Goal: Task Accomplishment & Management: Manage account settings

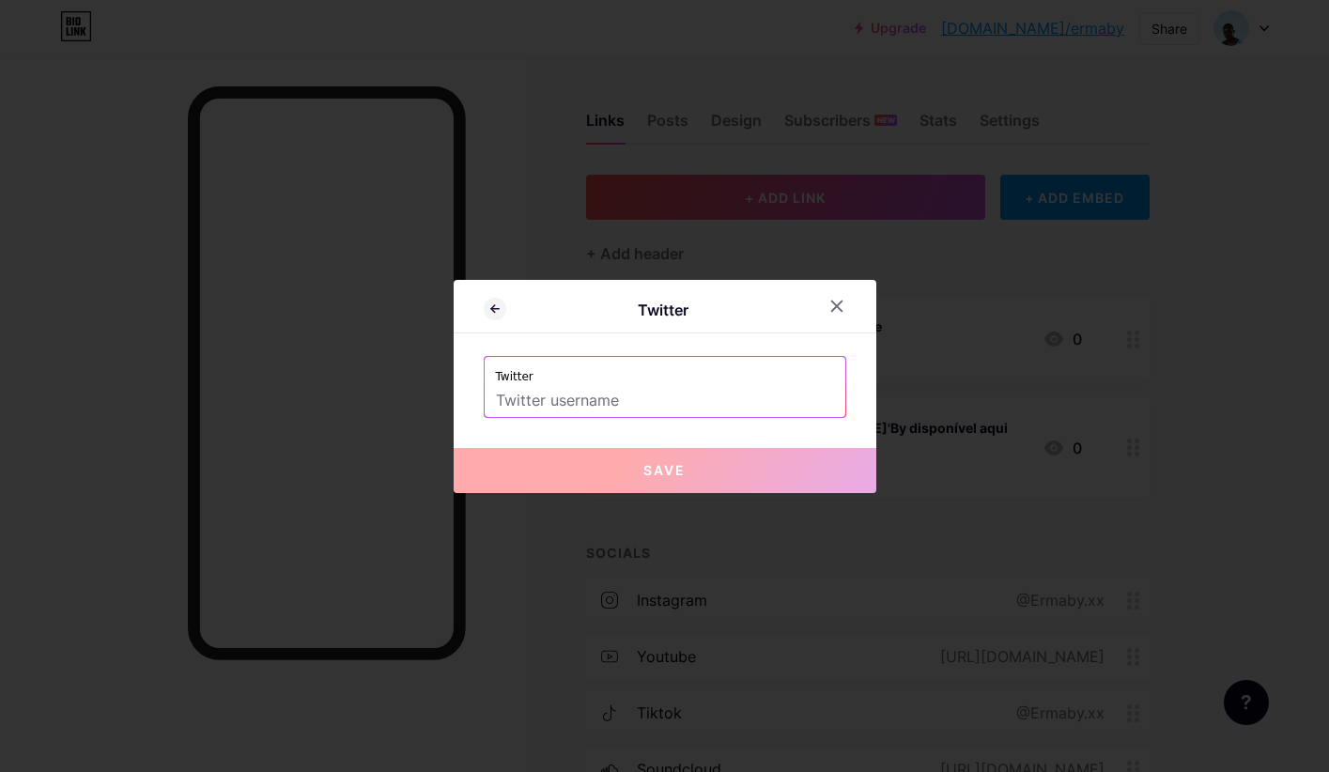
scroll to position [211, 0]
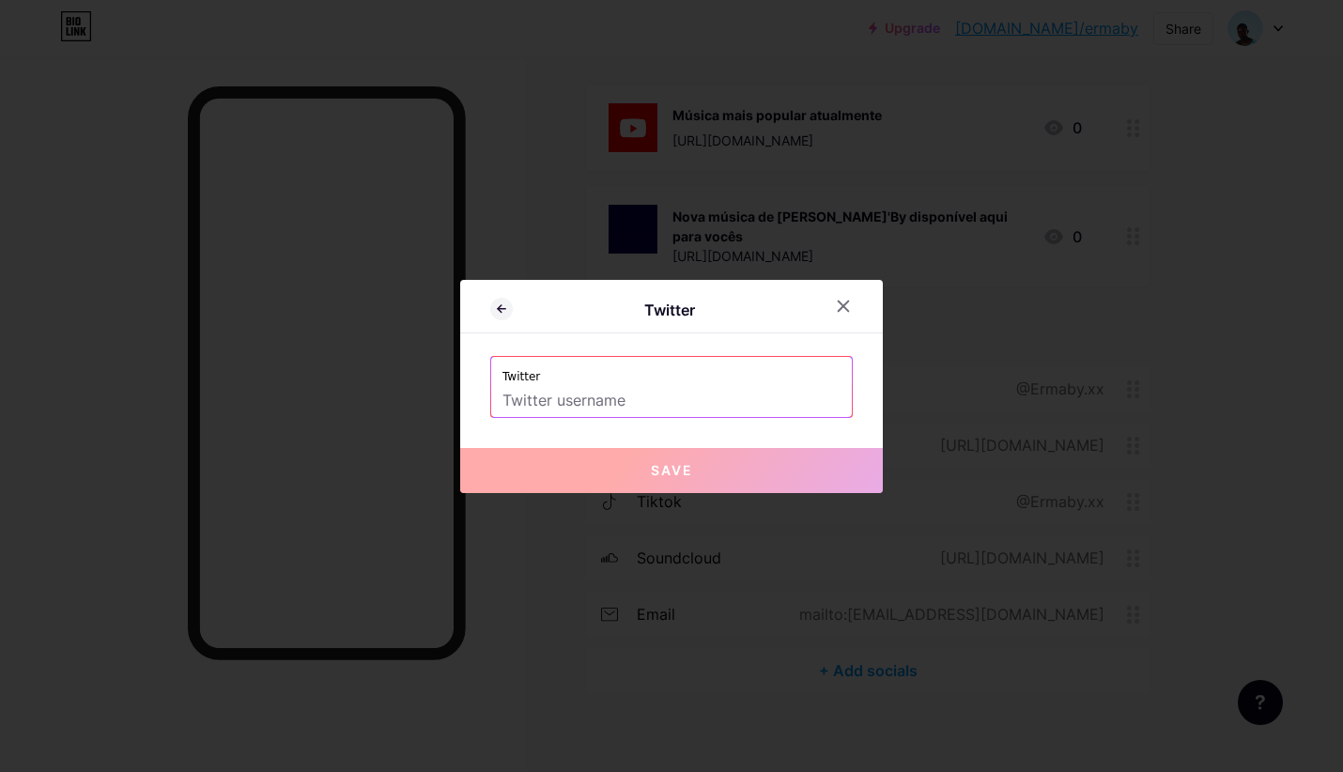
click at [547, 399] on input "text" at bounding box center [671, 401] width 338 height 32
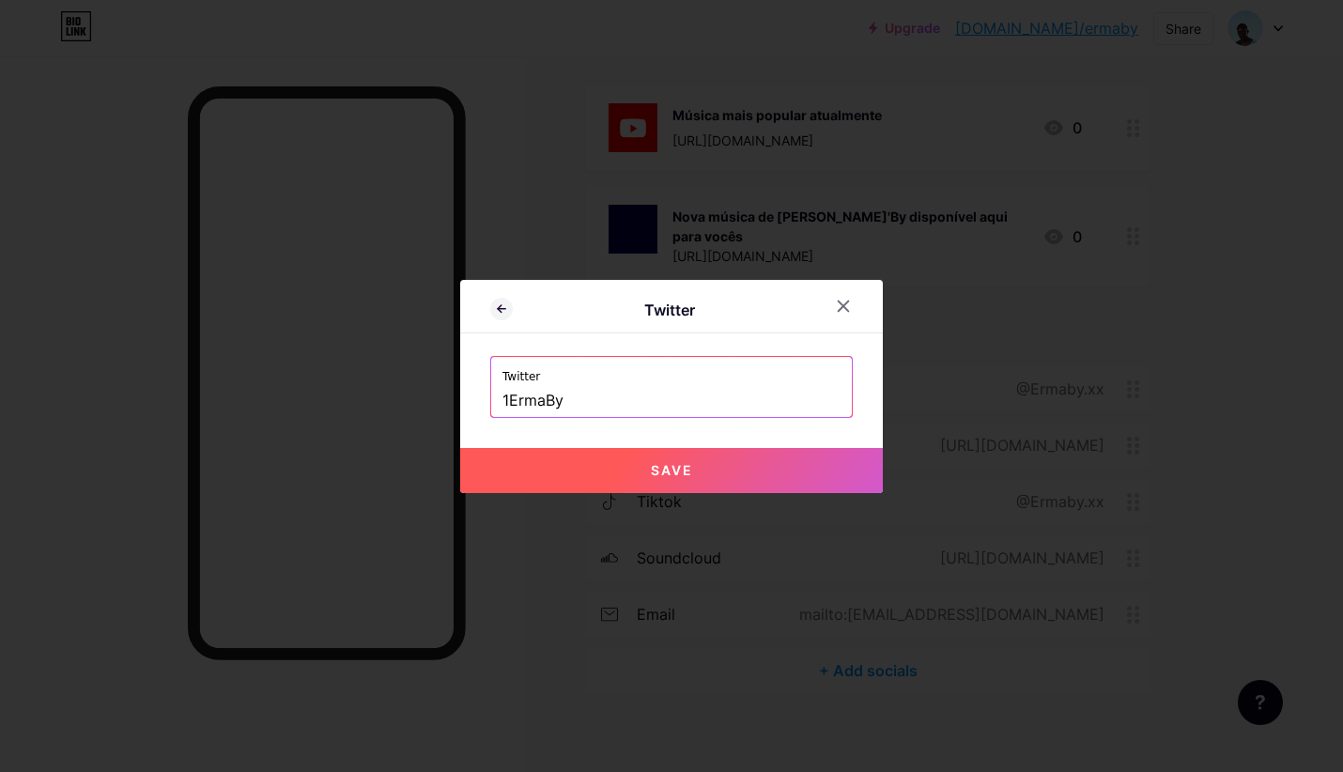
click at [606, 480] on button "Save" at bounding box center [671, 470] width 423 height 45
type input "[URL][DOMAIN_NAME]"
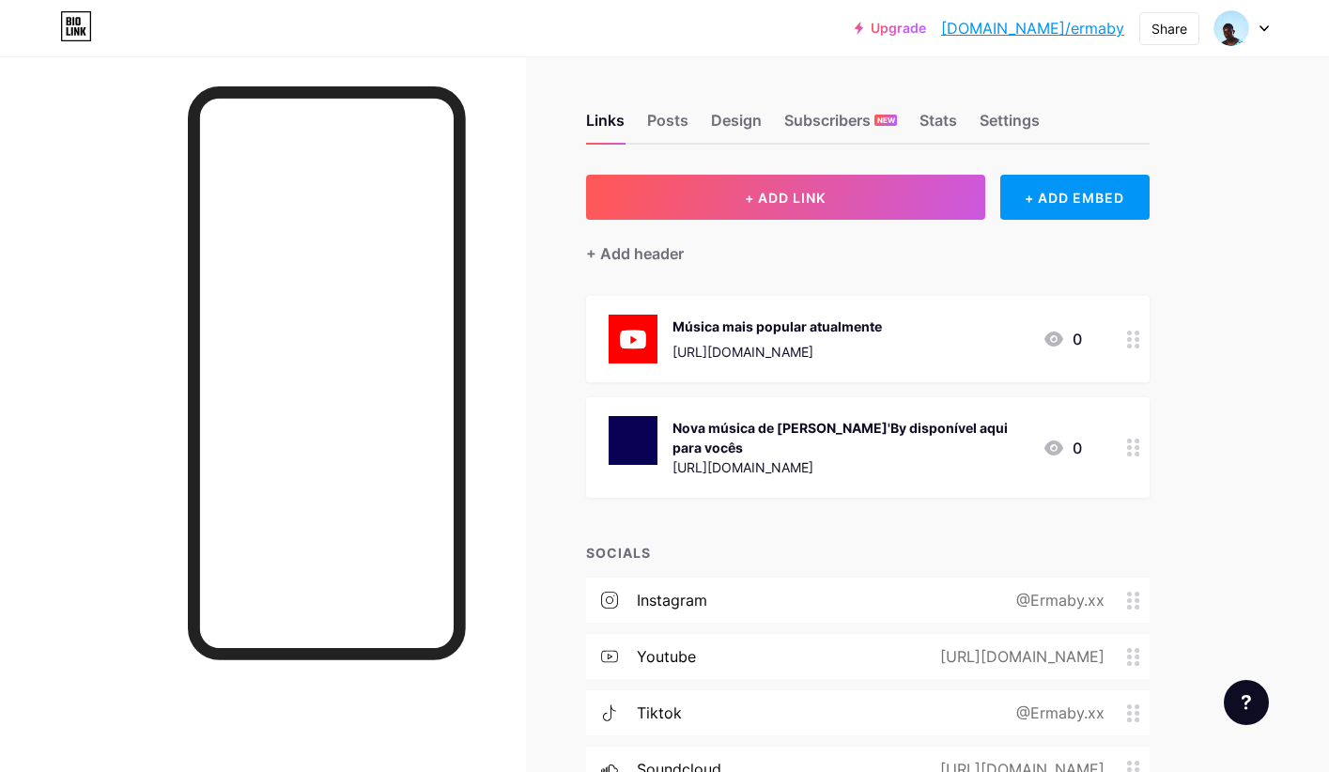
scroll to position [38, 0]
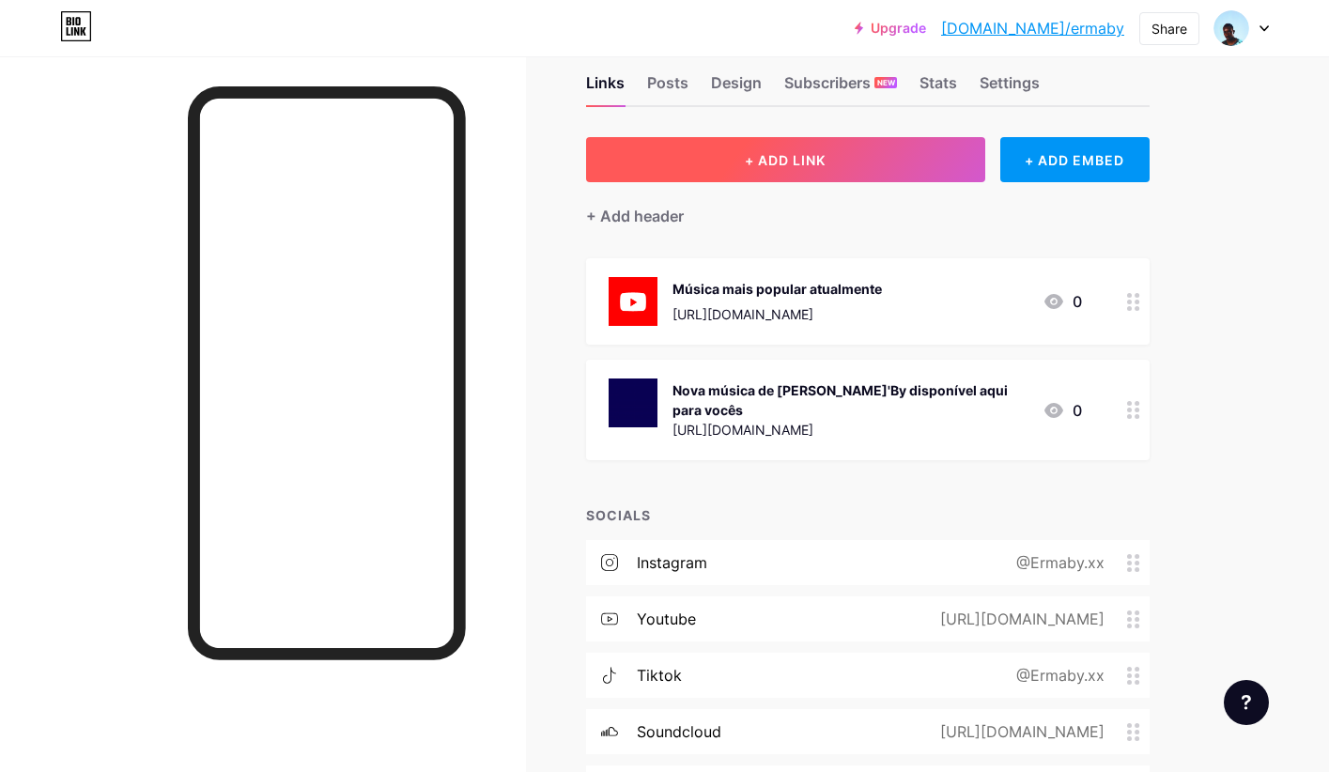
click at [741, 171] on button "+ ADD LINK" at bounding box center [785, 159] width 399 height 45
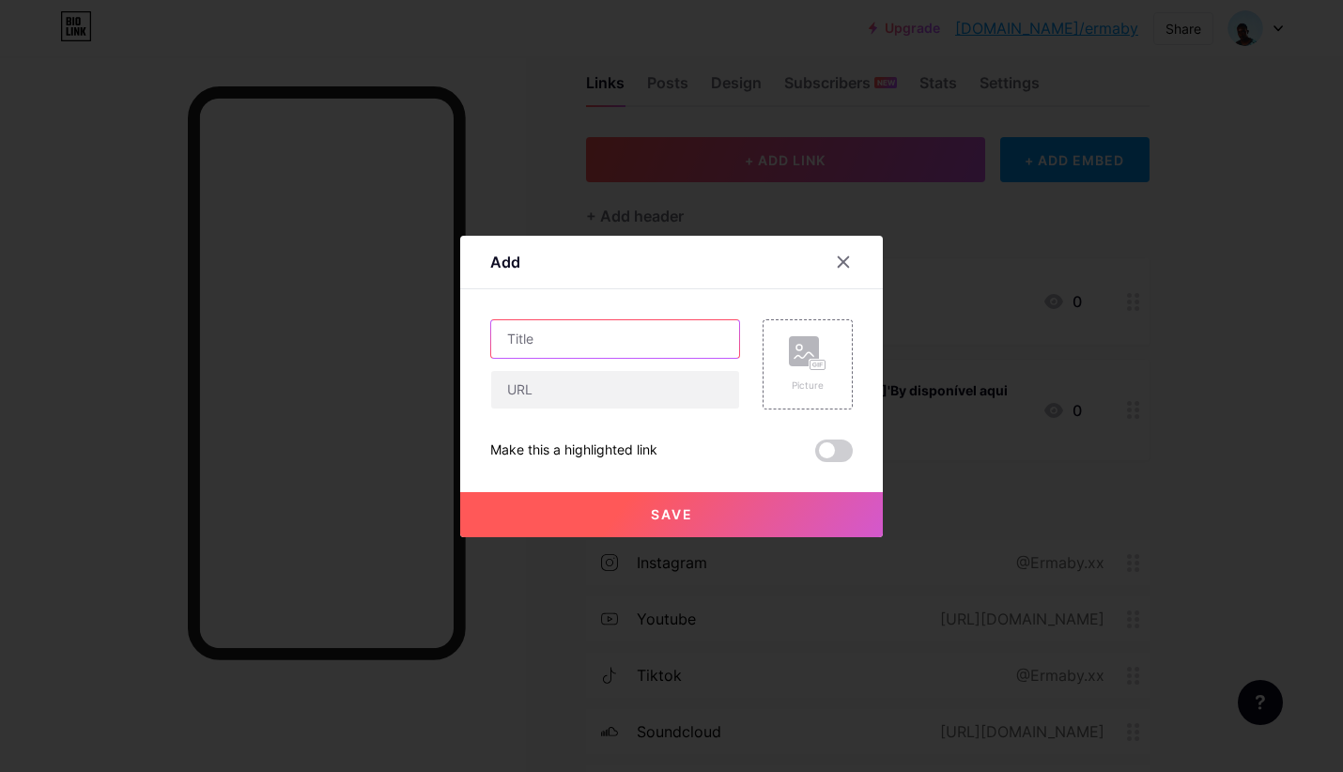
click at [564, 335] on input "text" at bounding box center [615, 339] width 248 height 38
type input "Erma'By - Estrela"
click at [609, 386] on input "text" at bounding box center [615, 390] width 248 height 38
click at [636, 351] on input "Erma'By - Estrela" at bounding box center [615, 339] width 248 height 38
click at [575, 389] on input "text" at bounding box center [615, 390] width 248 height 38
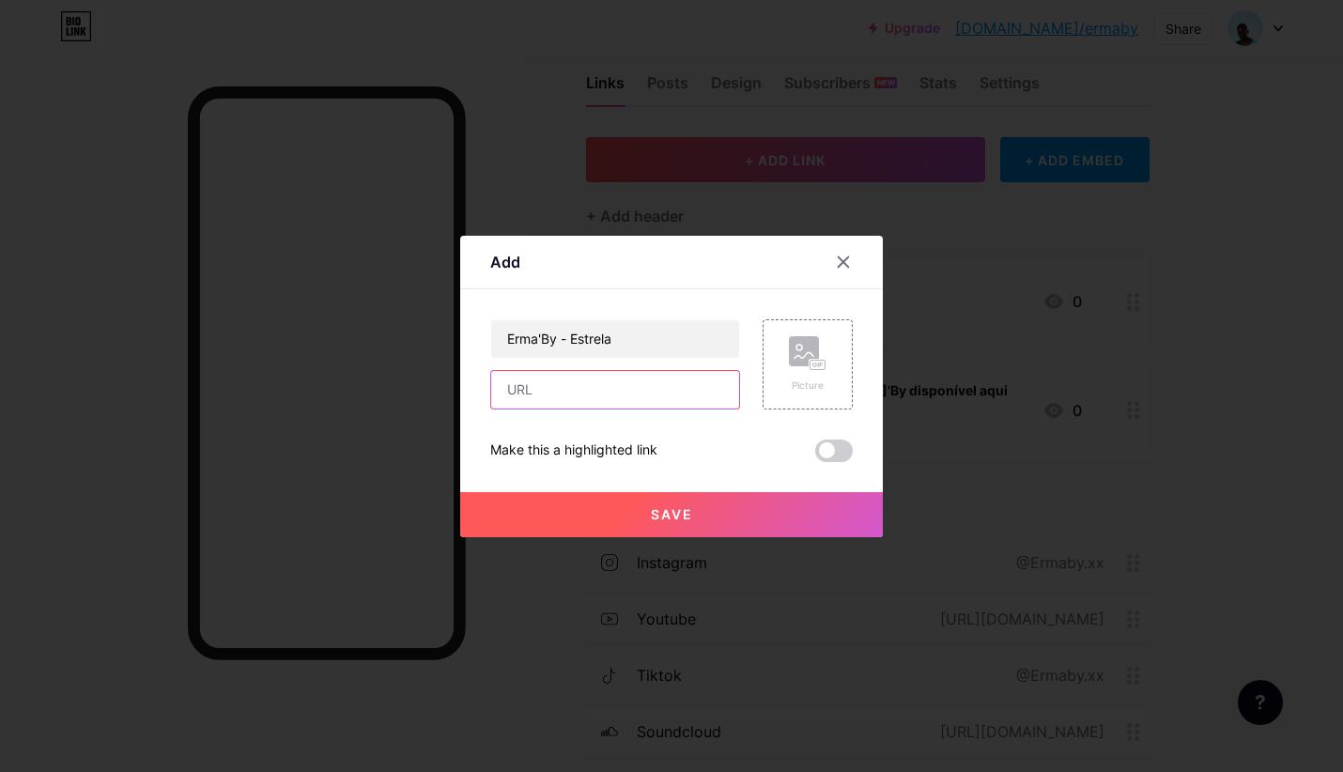
paste input "[URL][DOMAIN_NAME]"
type input "[URL][DOMAIN_NAME]"
click at [768, 378] on div "Picture" at bounding box center [808, 364] width 90 height 90
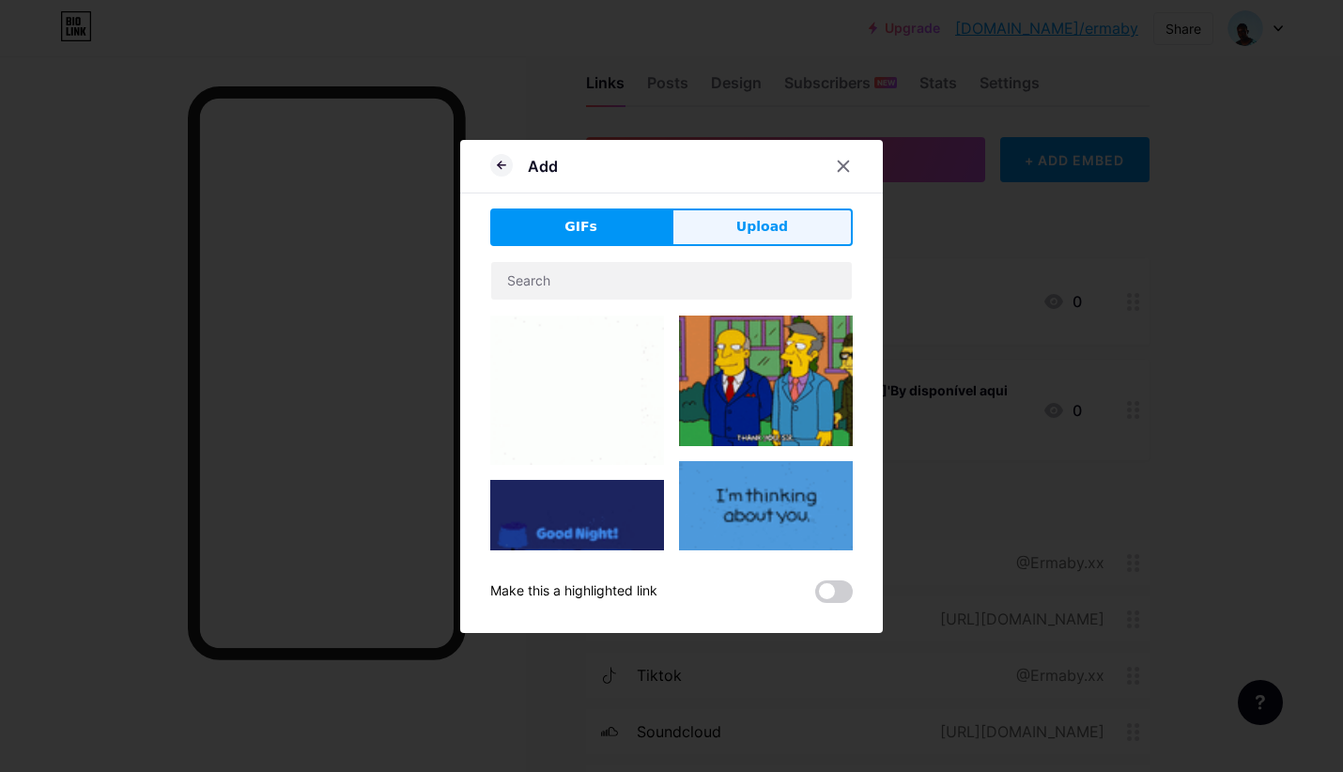
click at [714, 220] on button "Upload" at bounding box center [761, 227] width 181 height 38
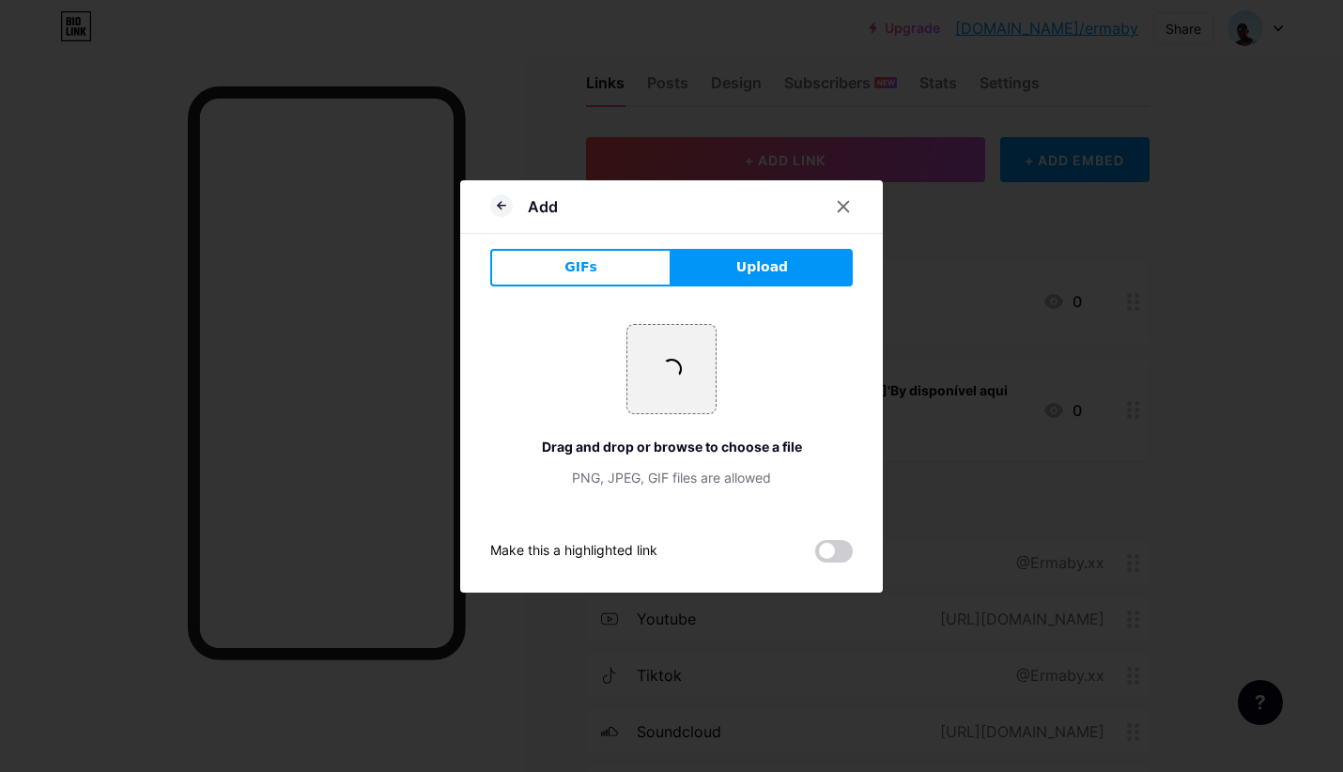
click at [646, 481] on div "PNG, JPEG, GIF files are allowed" at bounding box center [671, 478] width 363 height 20
click at [661, 365] on span at bounding box center [671, 368] width 29 height 29
click at [582, 270] on span "GIFs" at bounding box center [580, 267] width 33 height 20
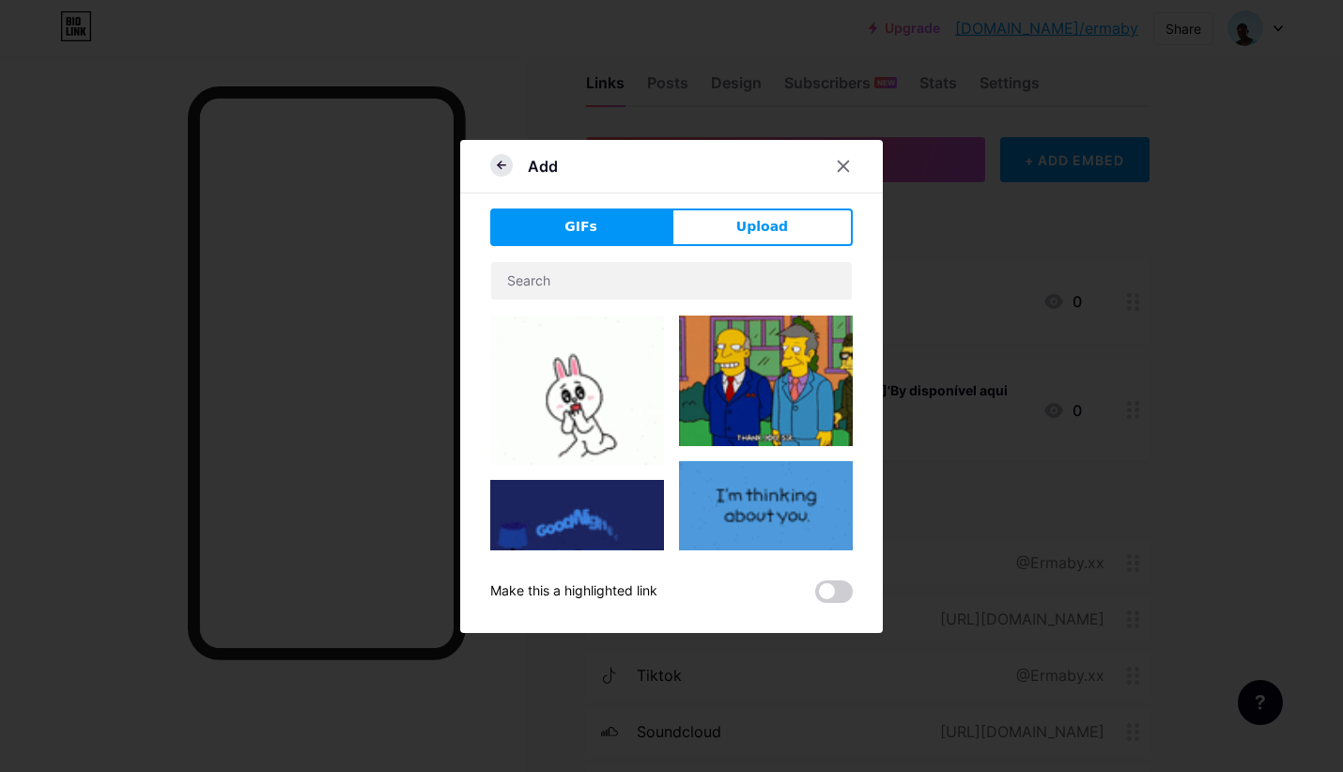
click at [490, 169] on icon at bounding box center [501, 165] width 23 height 23
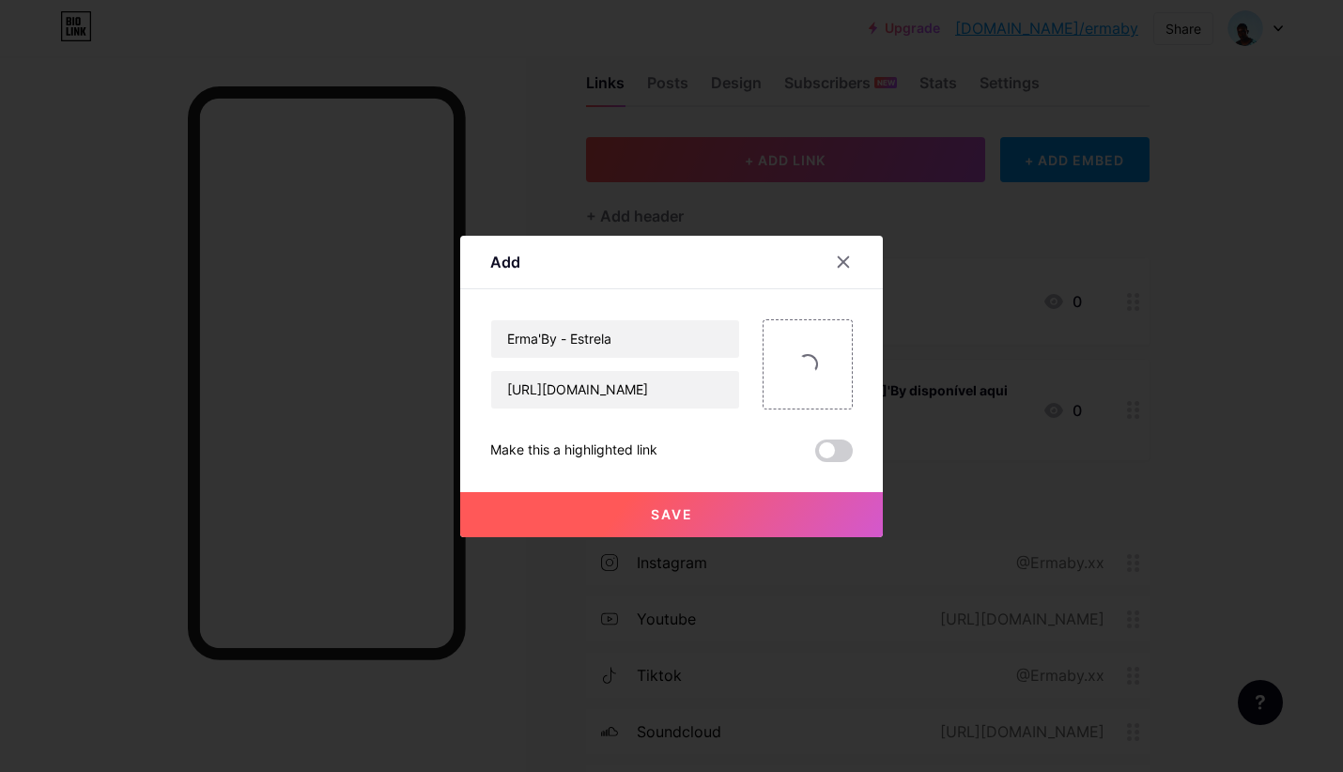
click at [826, 453] on span at bounding box center [834, 451] width 38 height 23
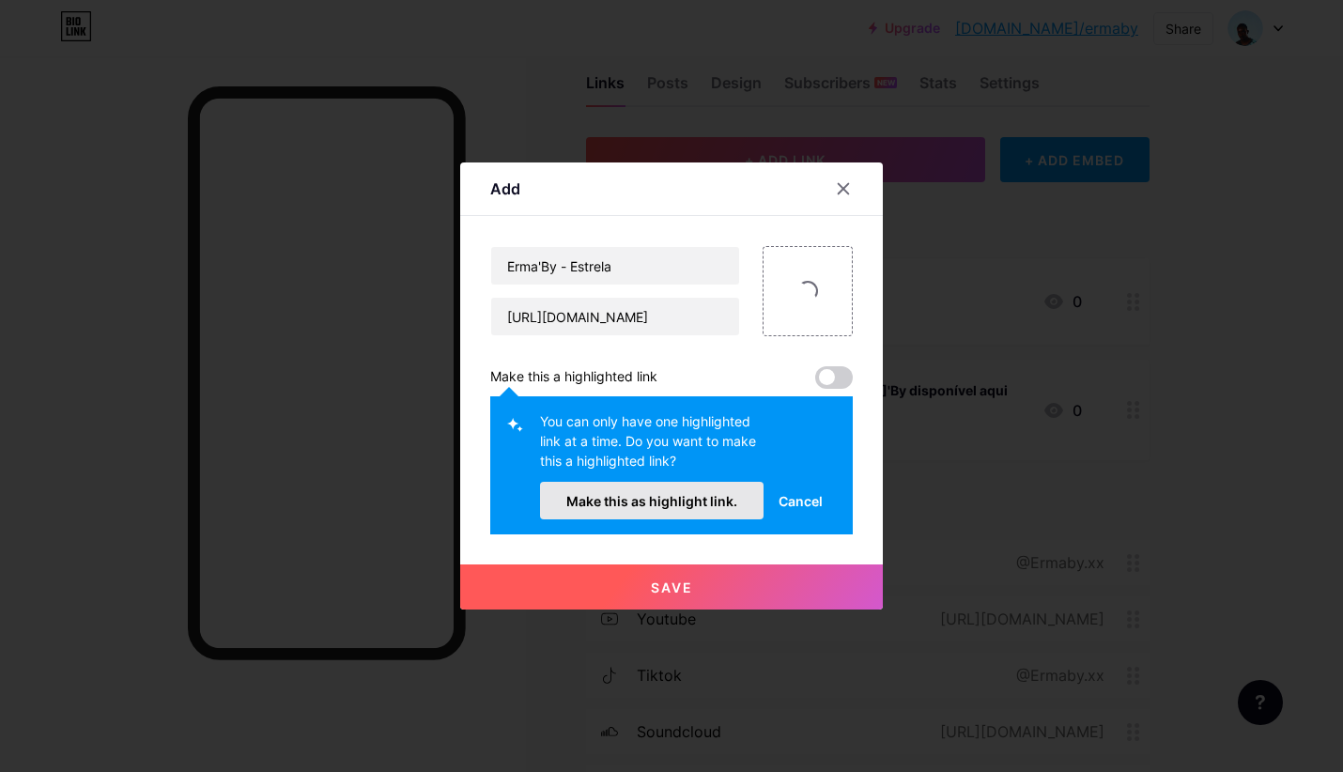
click at [639, 497] on span "Make this as highlight link." at bounding box center [651, 501] width 171 height 16
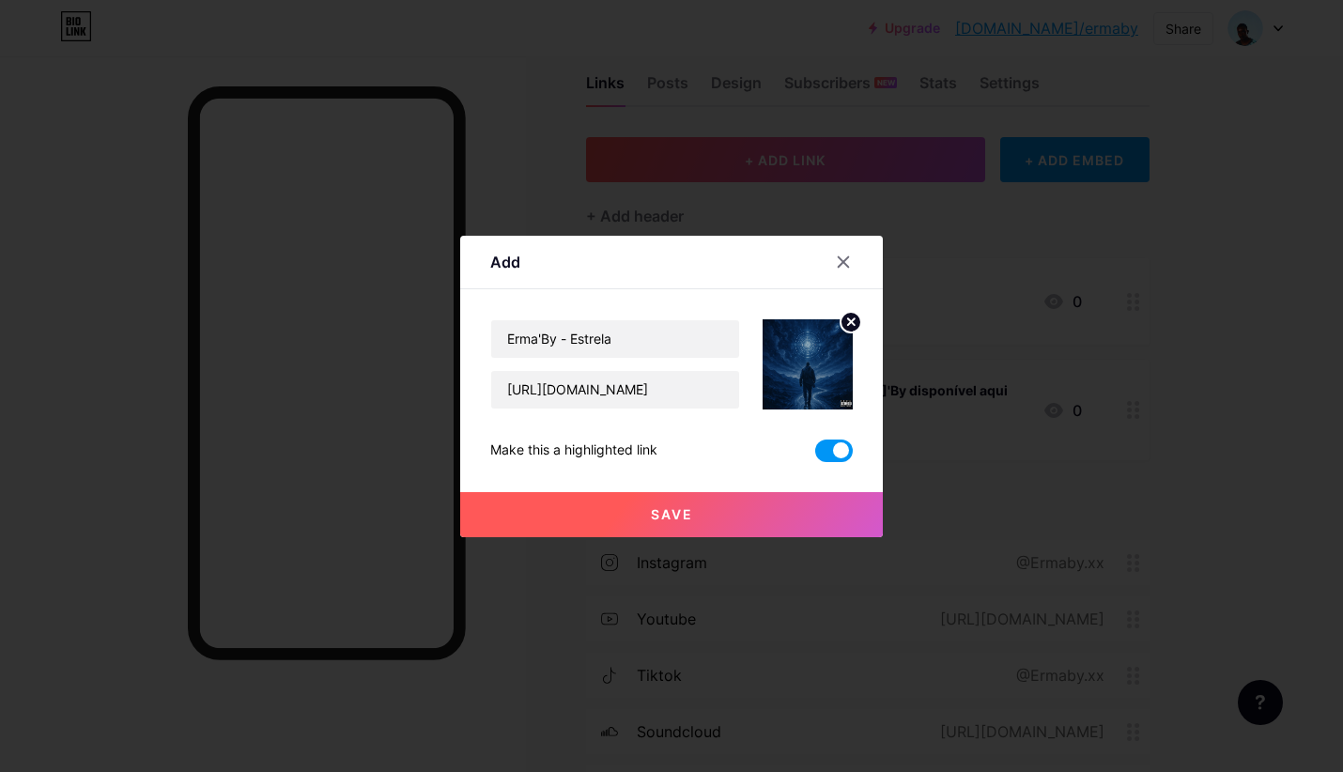
click at [692, 502] on button "Save" at bounding box center [671, 514] width 423 height 45
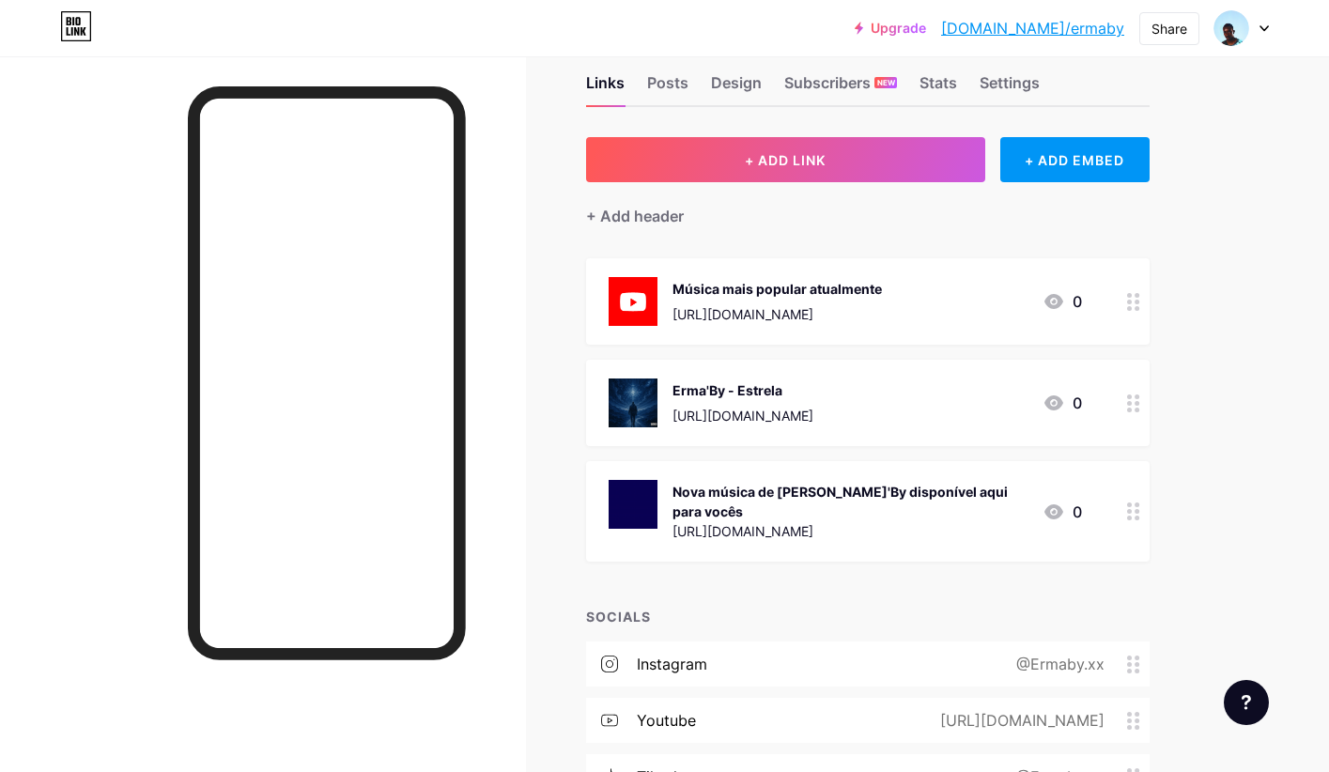
click at [832, 285] on div "Música mais popular atualmente" at bounding box center [776, 289] width 209 height 20
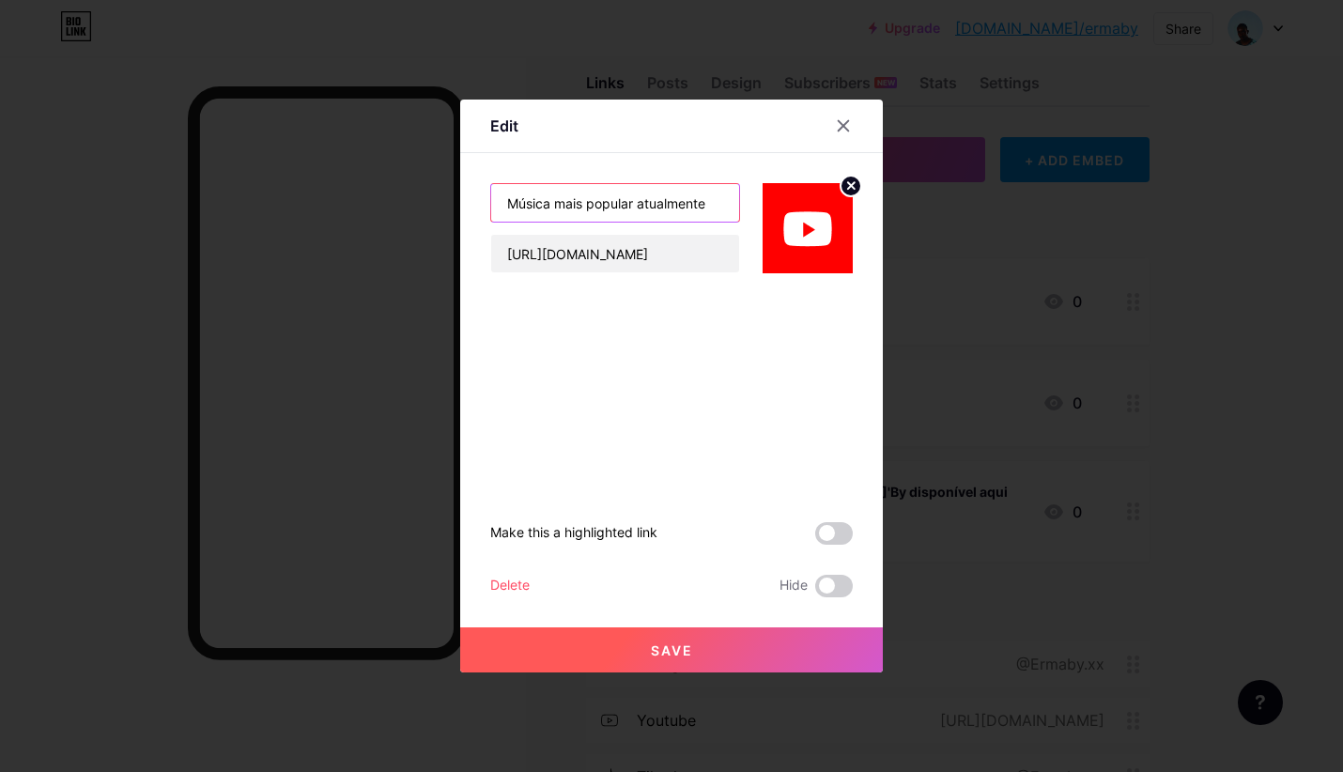
click at [704, 207] on input "Música mais popular atualmente" at bounding box center [615, 203] width 248 height 38
type input "M"
type input "A.D.N."
click at [667, 645] on span "Save" at bounding box center [672, 650] width 42 height 16
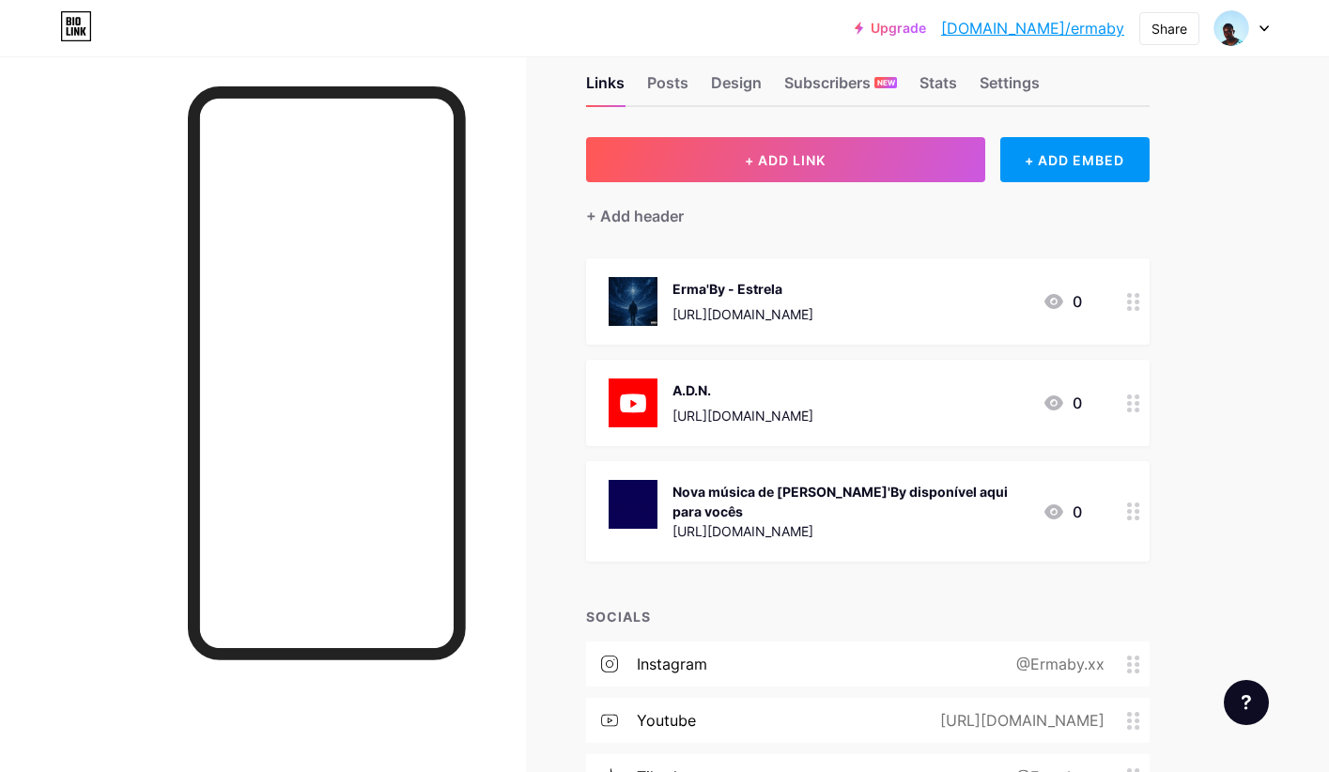
click at [1132, 288] on div at bounding box center [1134, 301] width 32 height 86
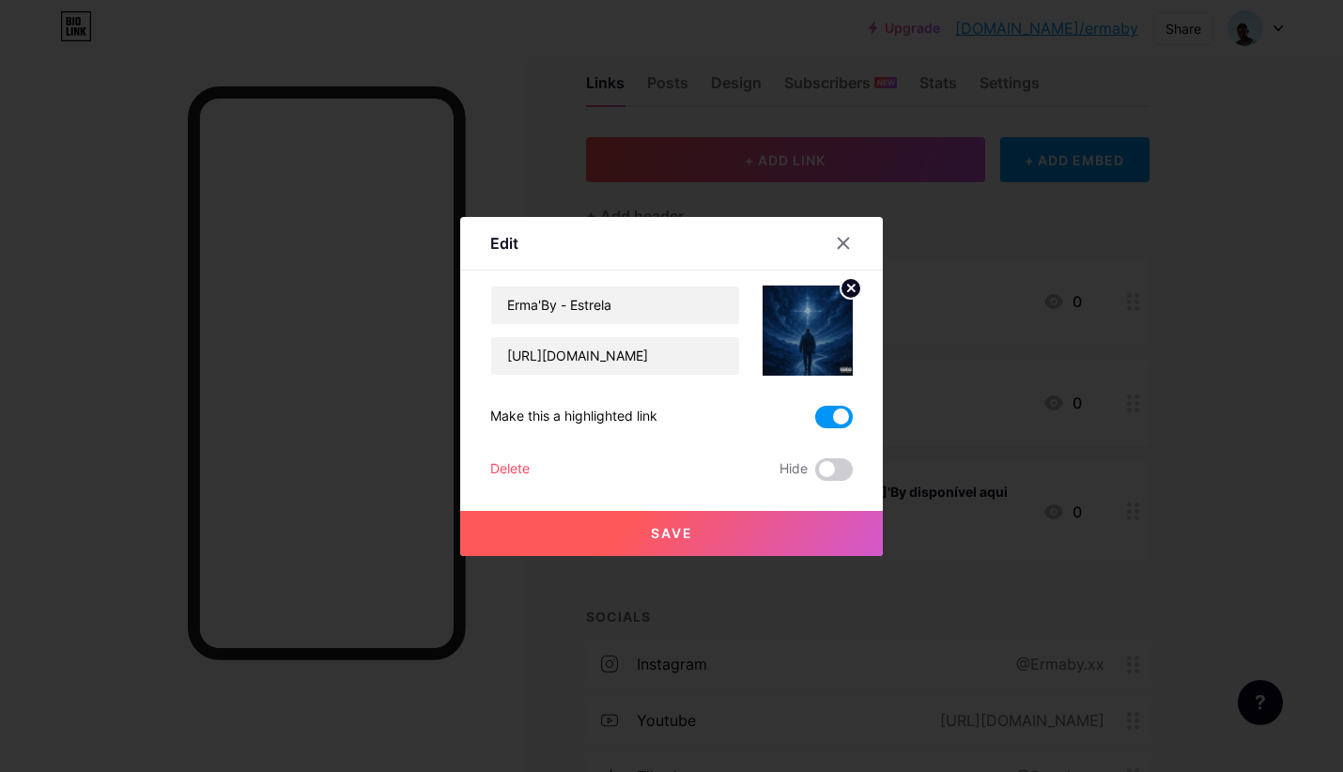
click at [755, 549] on button "Save" at bounding box center [671, 533] width 423 height 45
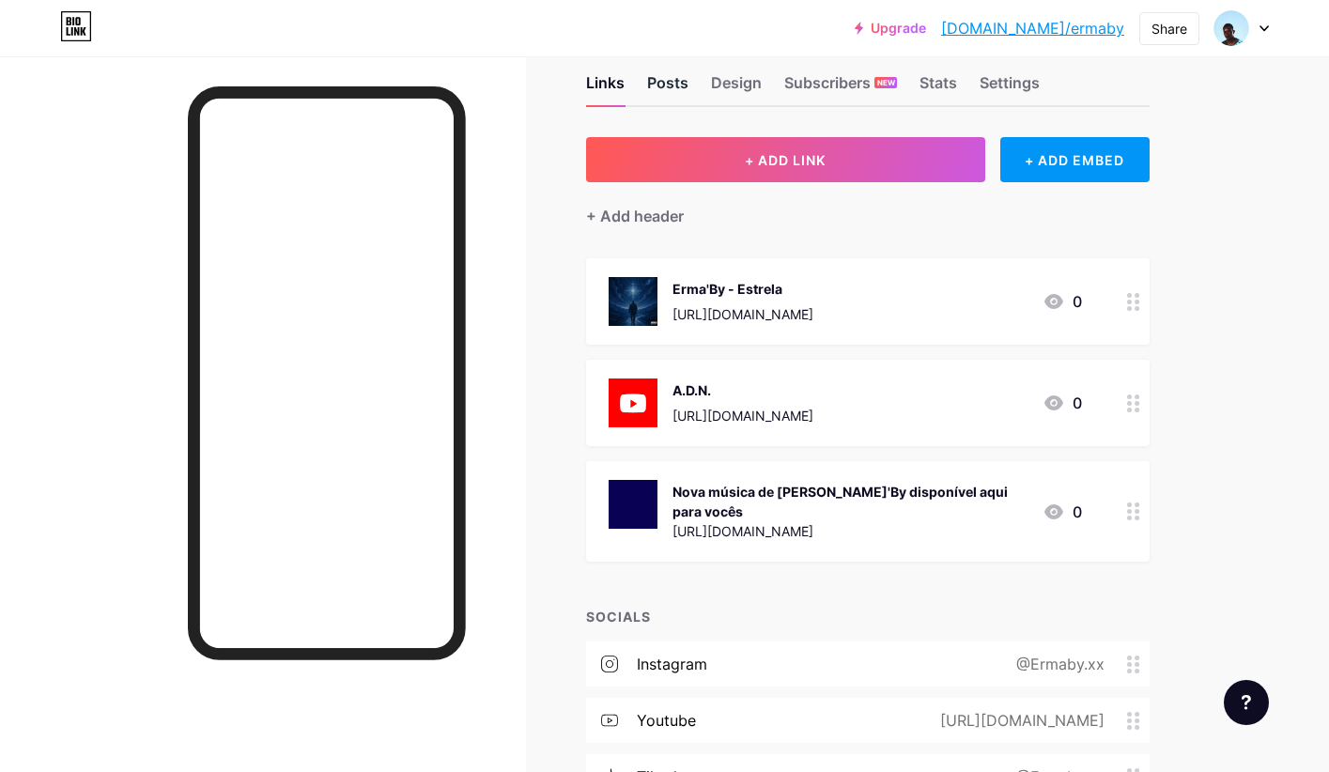
click at [661, 85] on div "Posts" at bounding box center [667, 88] width 41 height 34
click at [736, 84] on div "Design" at bounding box center [736, 88] width 51 height 34
click at [656, 77] on div "Posts" at bounding box center [667, 88] width 41 height 34
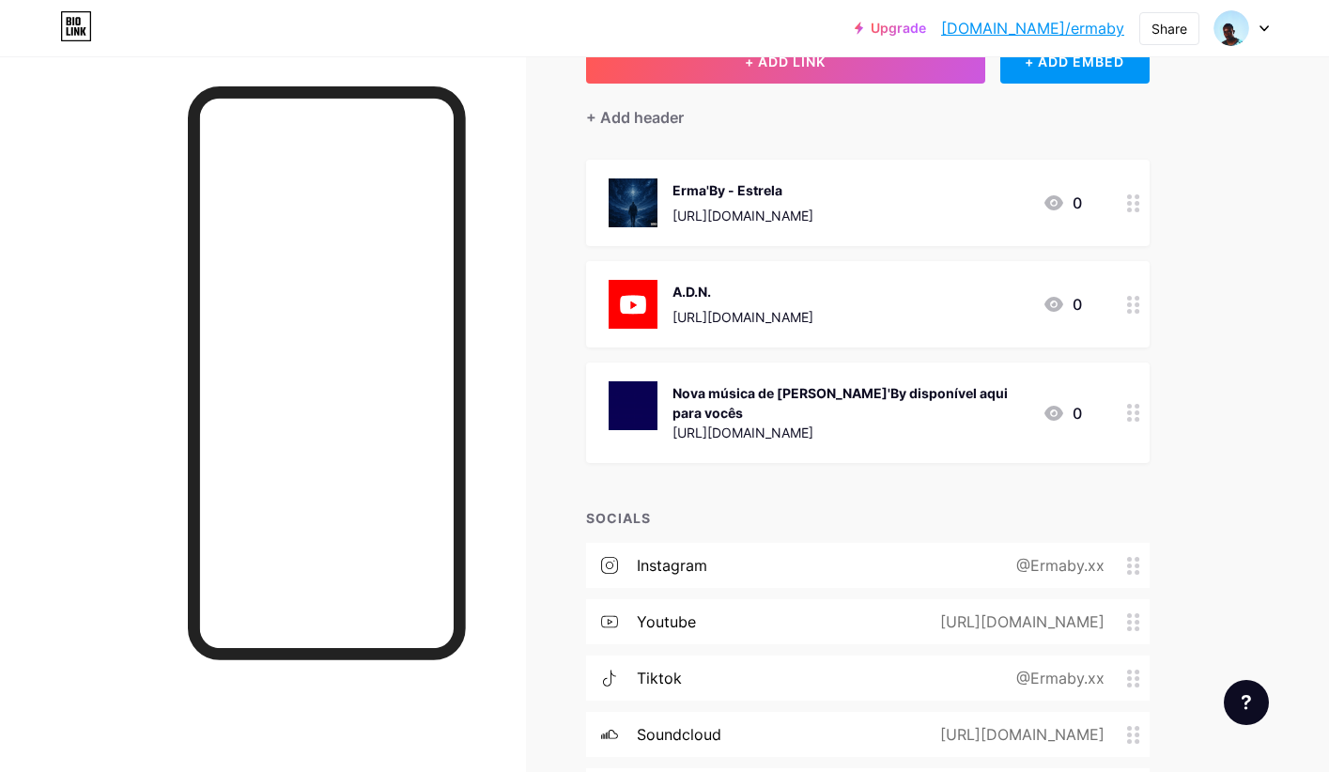
scroll to position [245, 0]
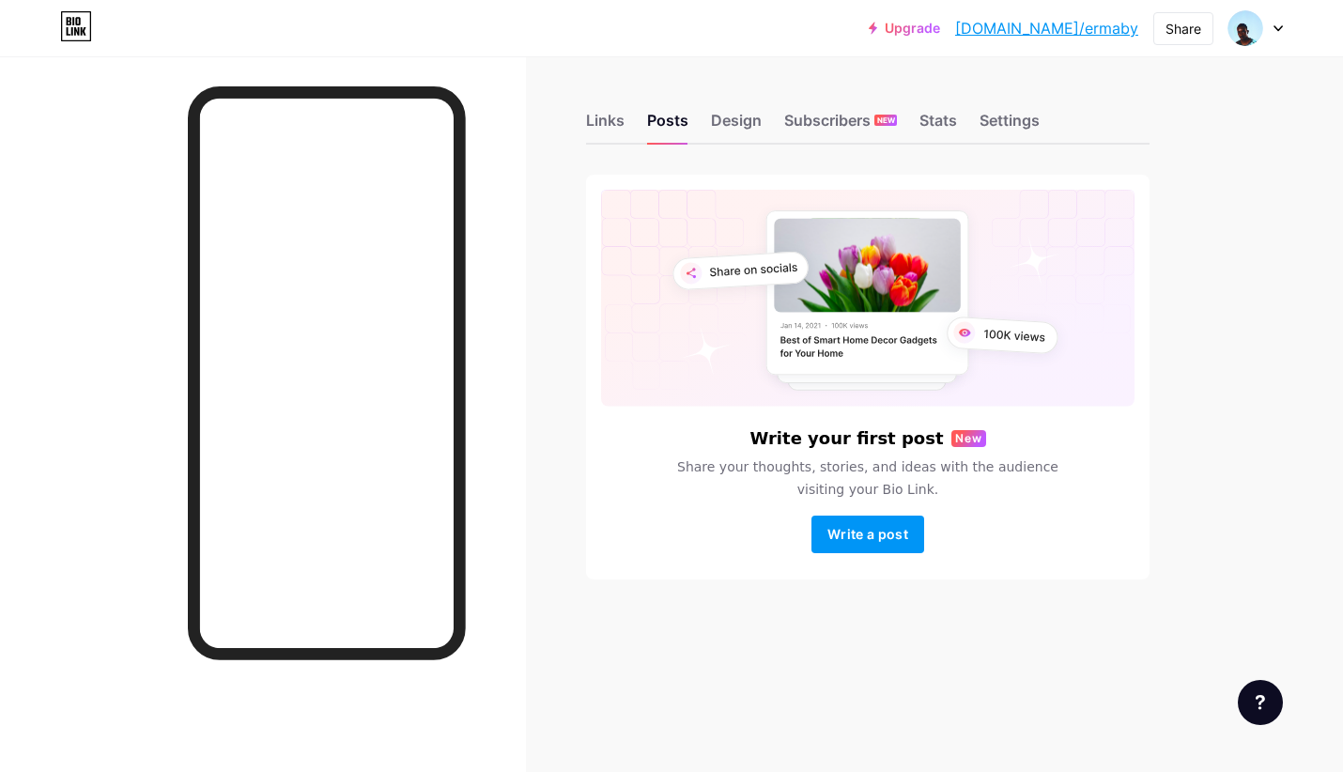
drag, startPoint x: 1335, startPoint y: 347, endPoint x: 146, endPoint y: -69, distance: 1260.8
click at [146, 0] on html "Upgrade [DOMAIN_NAME]/ermaby... [DOMAIN_NAME]/ermaby Share Switch accounts Erma…" at bounding box center [671, 386] width 1343 height 772
click at [858, 527] on span "Write a post" at bounding box center [867, 534] width 81 height 16
click at [876, 535] on span "Write a post" at bounding box center [867, 534] width 81 height 16
click at [855, 523] on button "Write a post" at bounding box center [867, 535] width 113 height 38
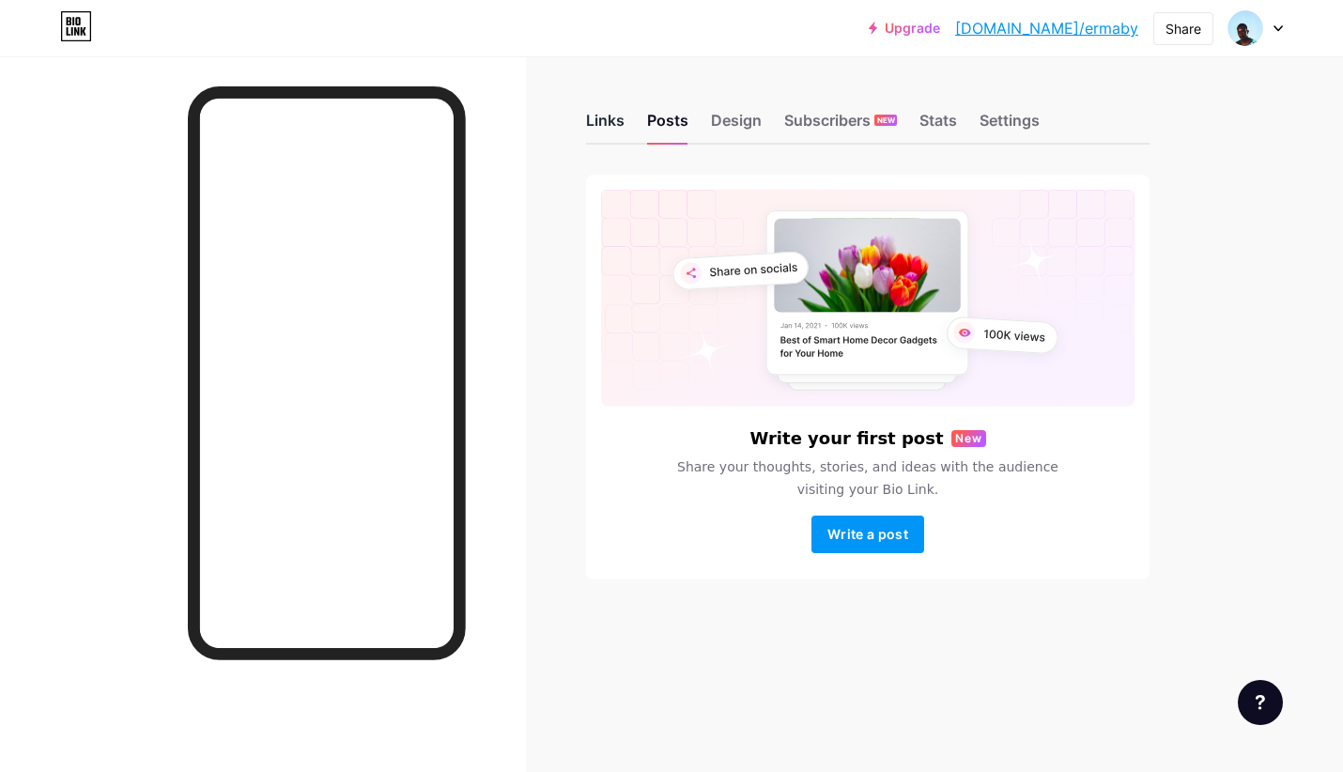
click at [604, 124] on div "Links" at bounding box center [605, 126] width 39 height 34
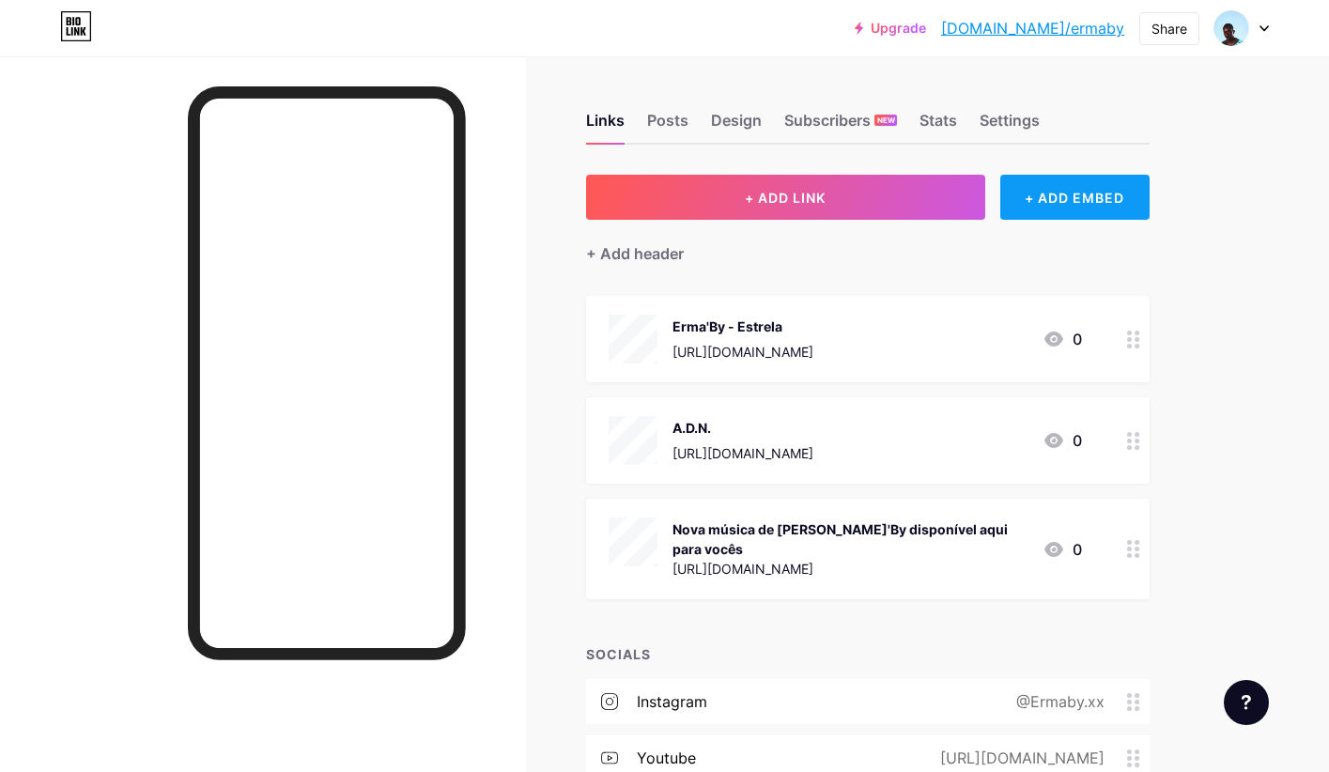
click at [1075, 206] on div "+ ADD EMBED" at bounding box center [1074, 197] width 149 height 45
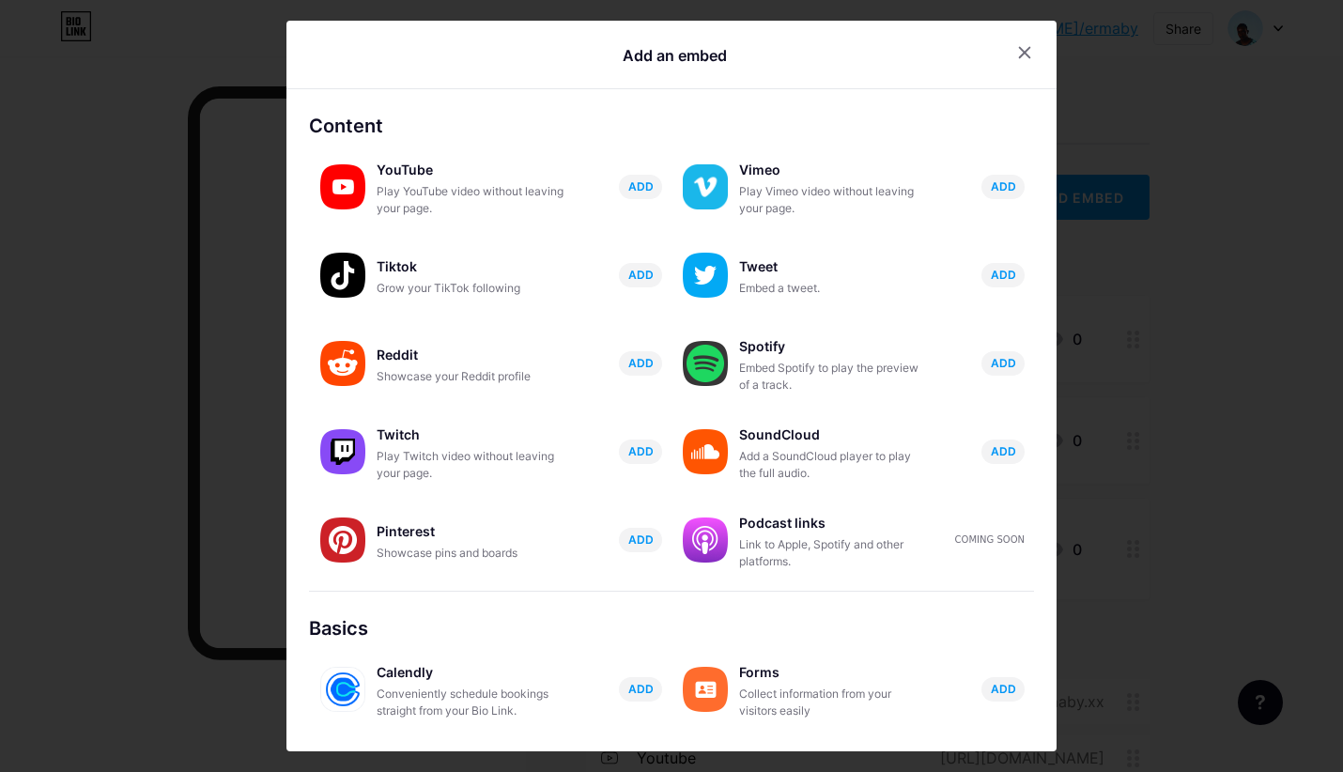
drag, startPoint x: 1042, startPoint y: 487, endPoint x: 1039, endPoint y: 531, distance: 43.4
click at [1039, 531] on div "Content YouTube Play YouTube video without leaving your page. ADD Vimeo Play Vi…" at bounding box center [671, 421] width 770 height 618
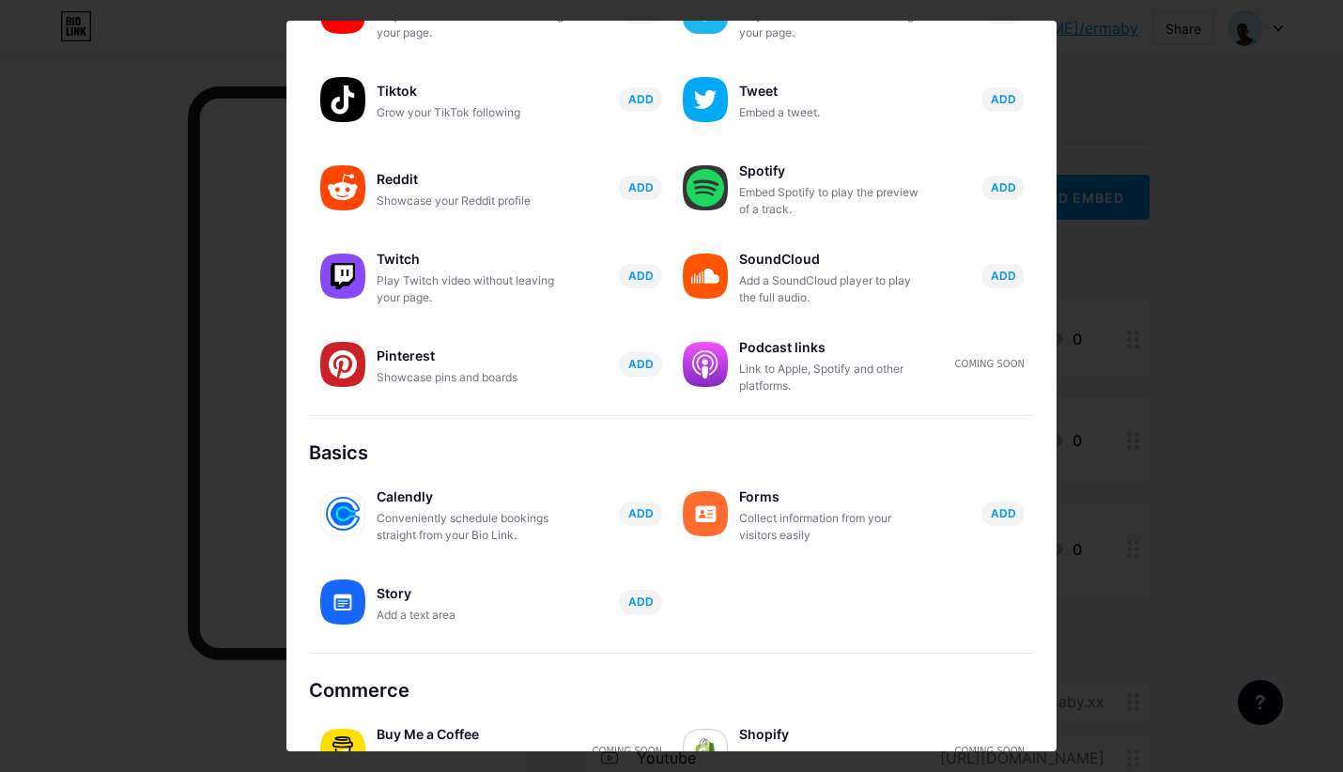
scroll to position [166, 0]
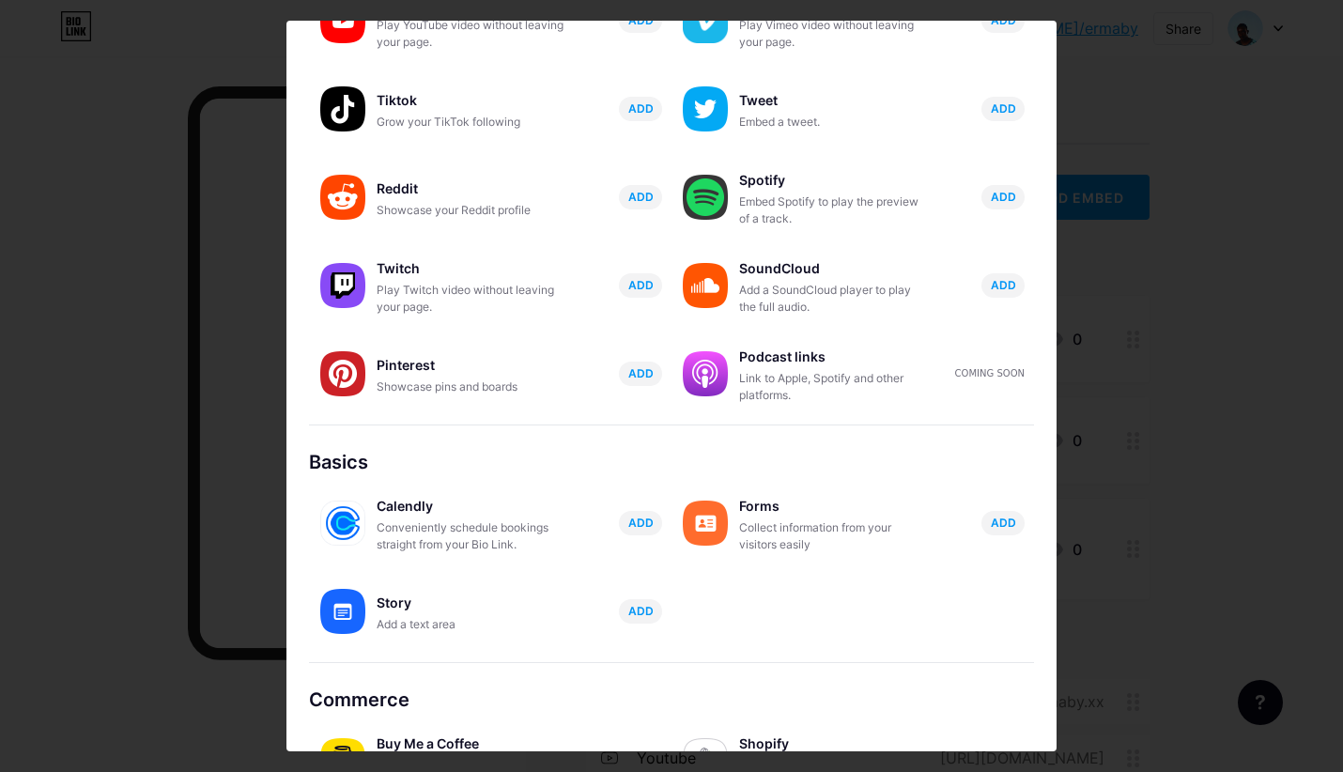
click at [998, 657] on div "Basics Calendly Conveniently schedule bookings straight from your Bio Link. ADD…" at bounding box center [671, 555] width 725 height 215
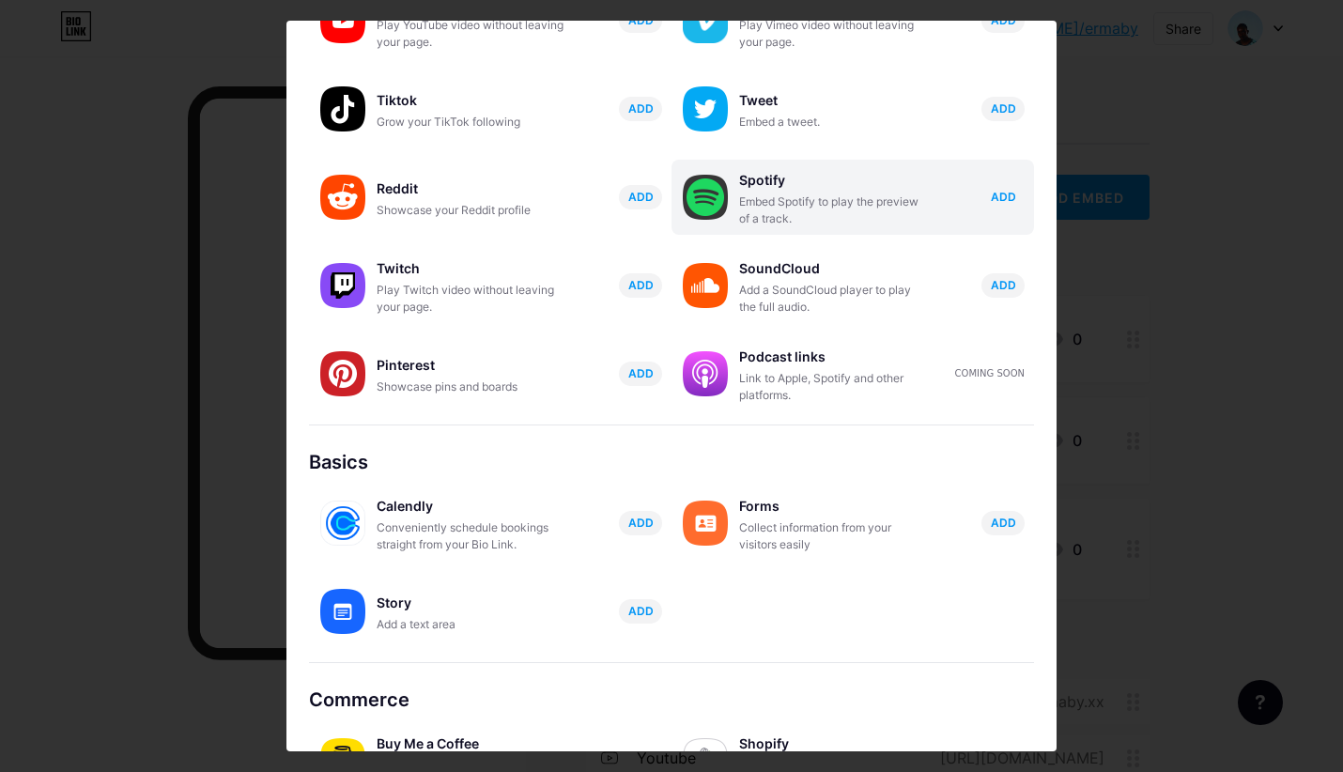
click at [991, 193] on span "ADD" at bounding box center [1003, 197] width 25 height 16
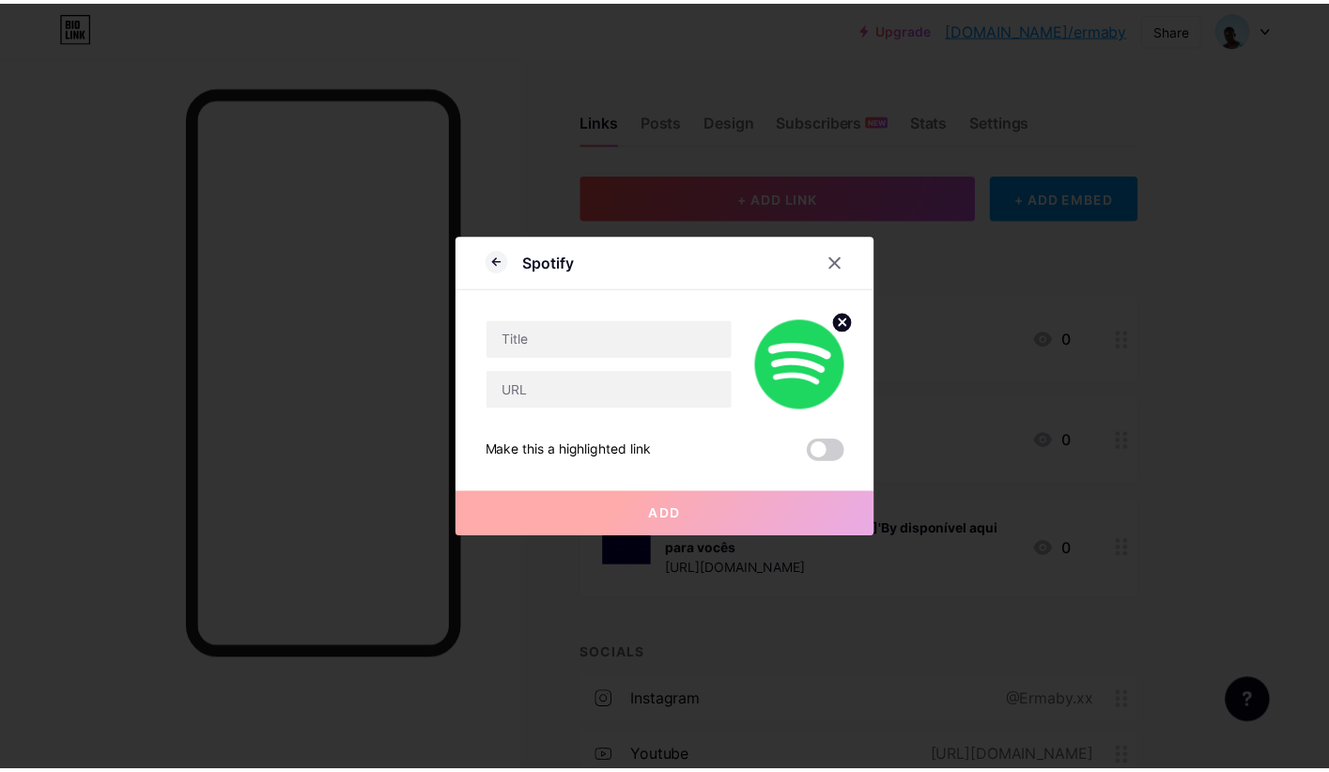
scroll to position [0, 0]
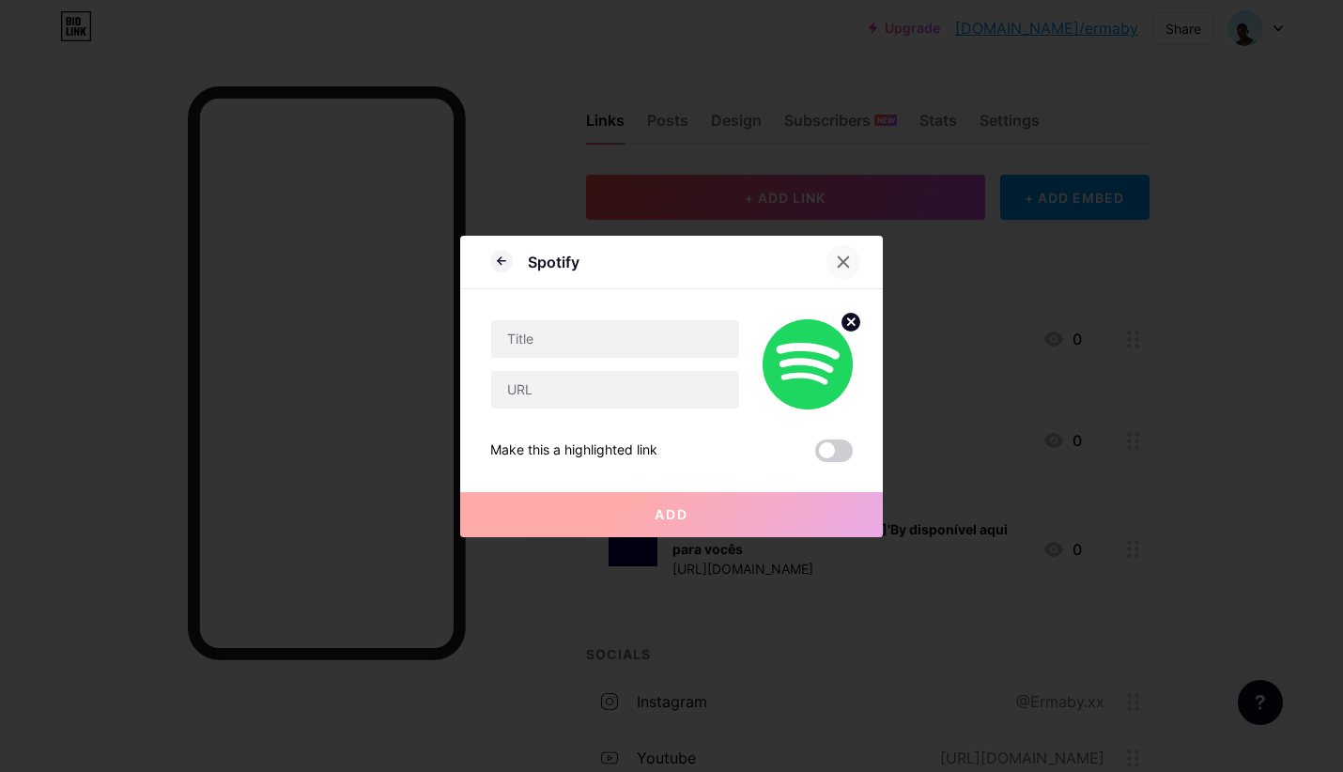
click at [836, 266] on icon at bounding box center [843, 262] width 15 height 15
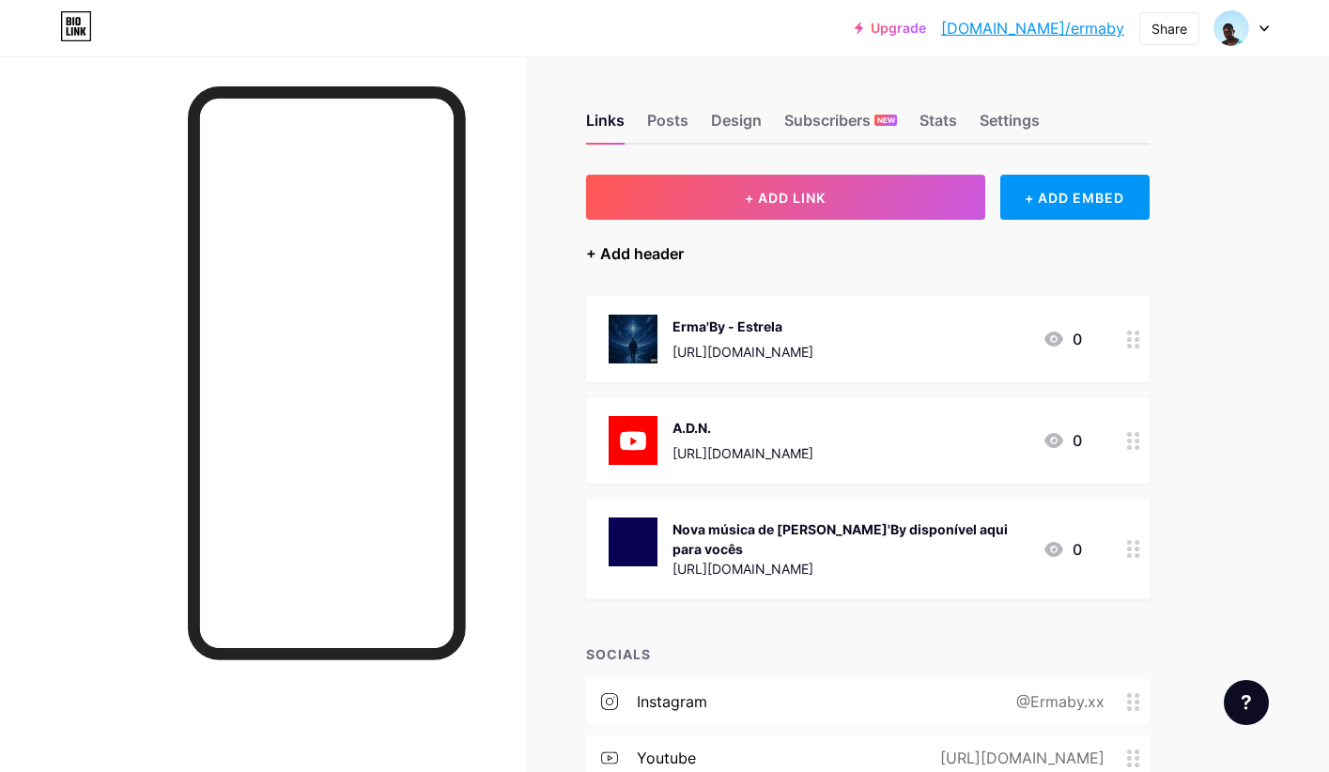
click at [656, 252] on div "+ Add header" at bounding box center [635, 253] width 98 height 23
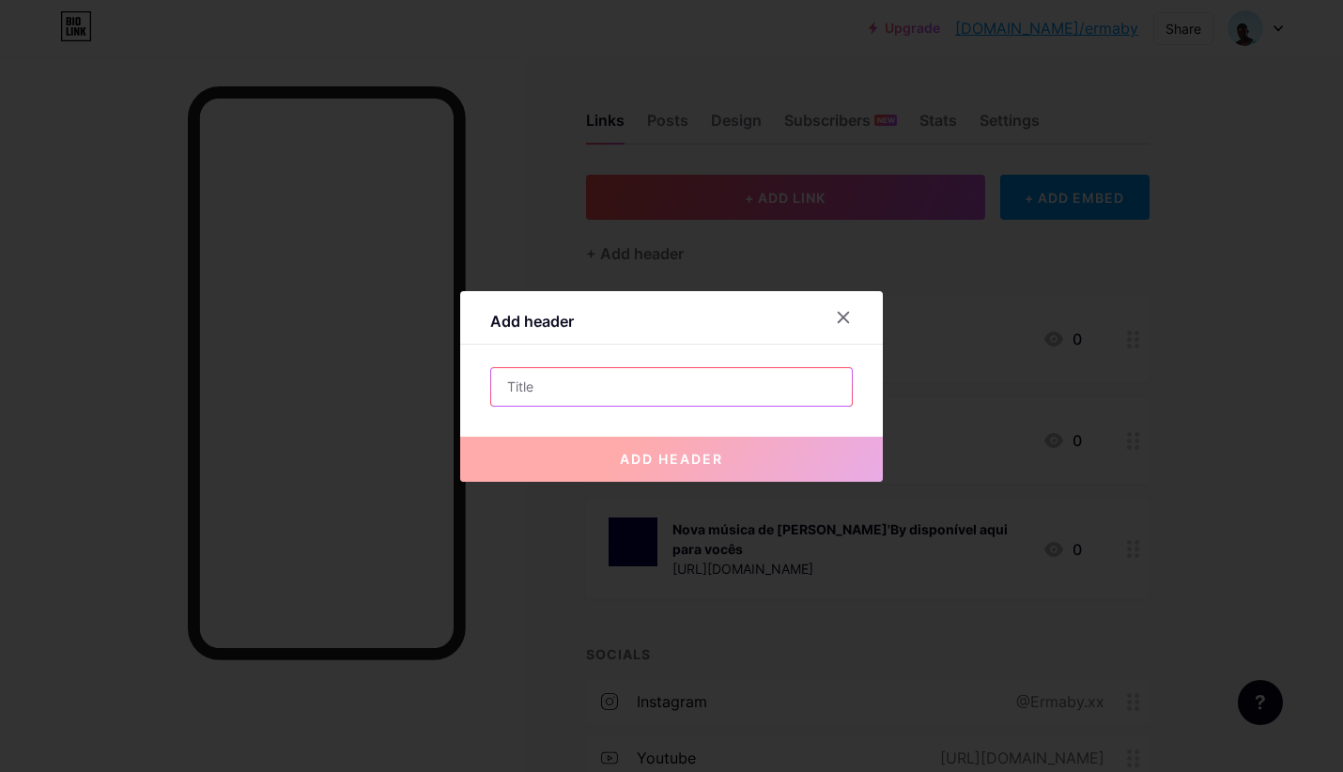
click at [642, 380] on input "text" at bounding box center [671, 387] width 361 height 38
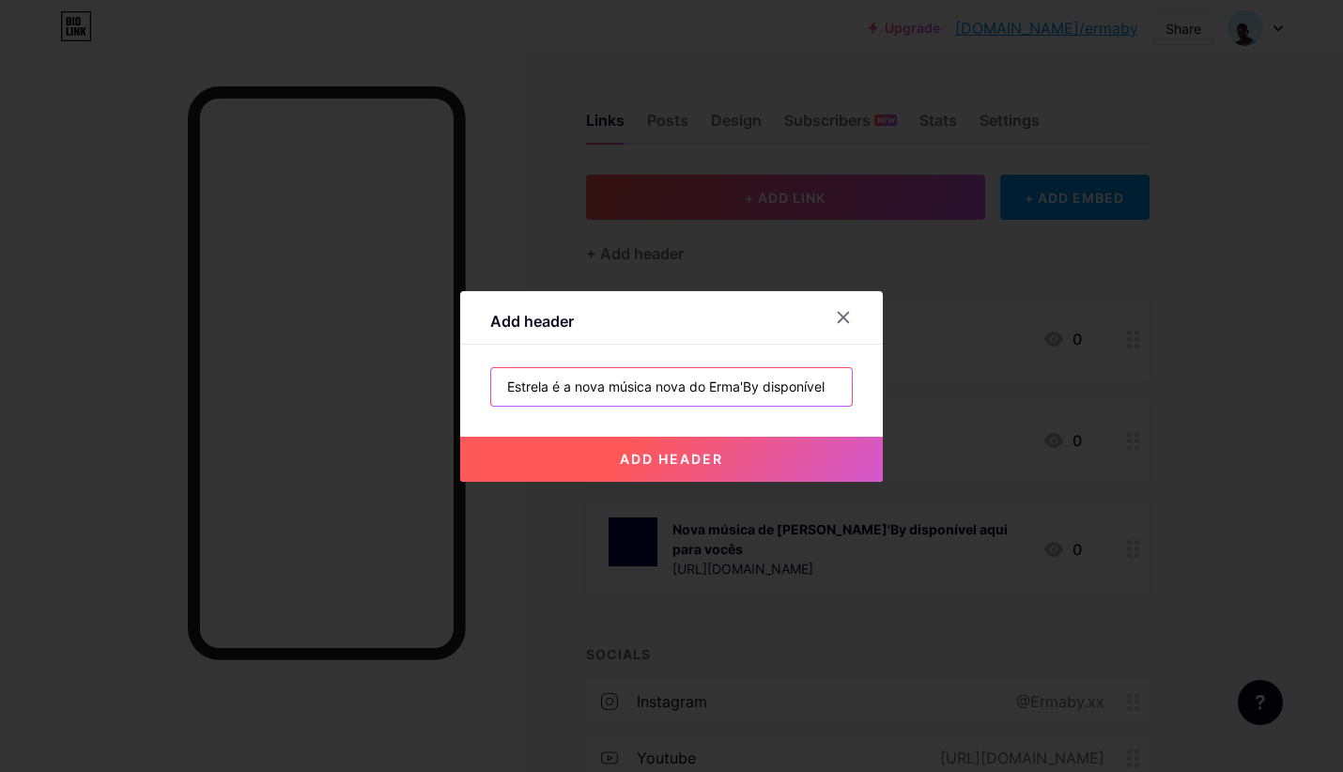
type input "Estrela é a nova música nova do Erma'By disponível"
click at [676, 443] on button "add header" at bounding box center [671, 459] width 423 height 45
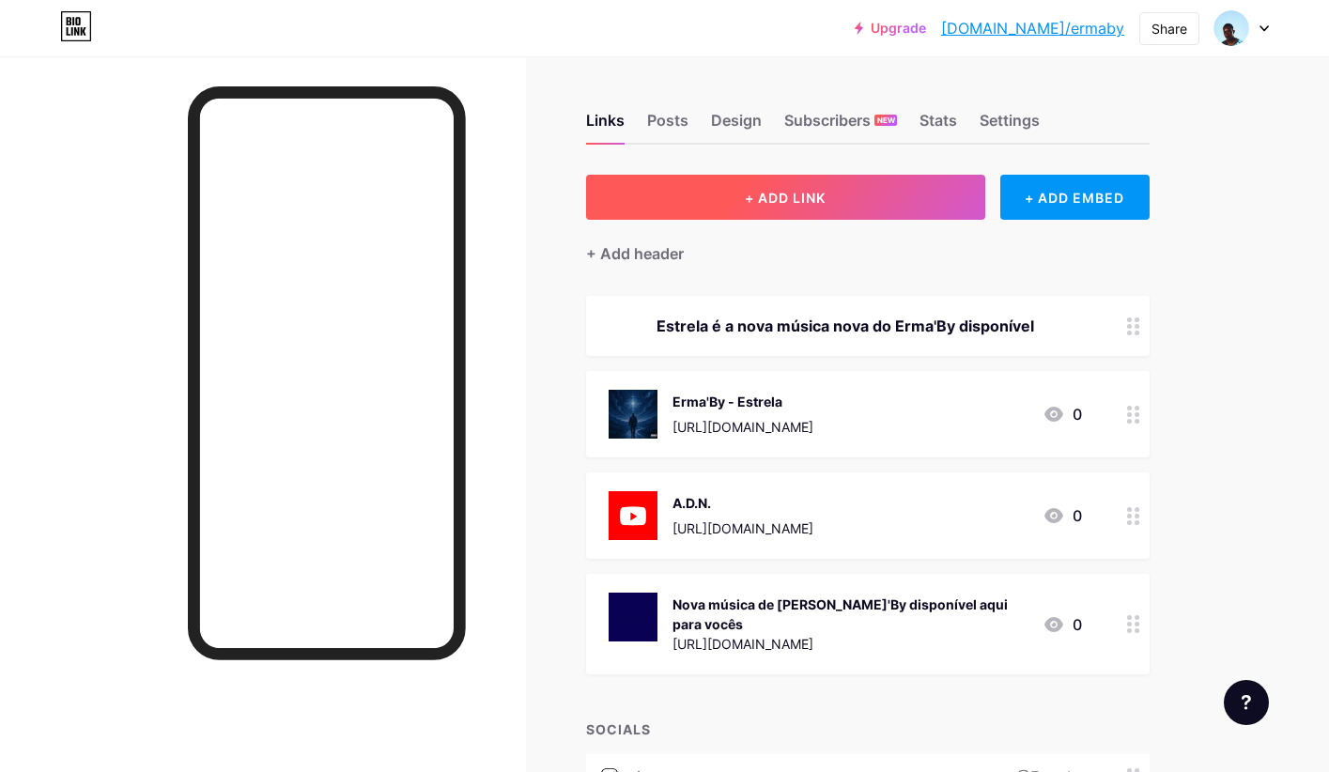
click at [789, 193] on span "+ ADD LINK" at bounding box center [785, 198] width 81 height 16
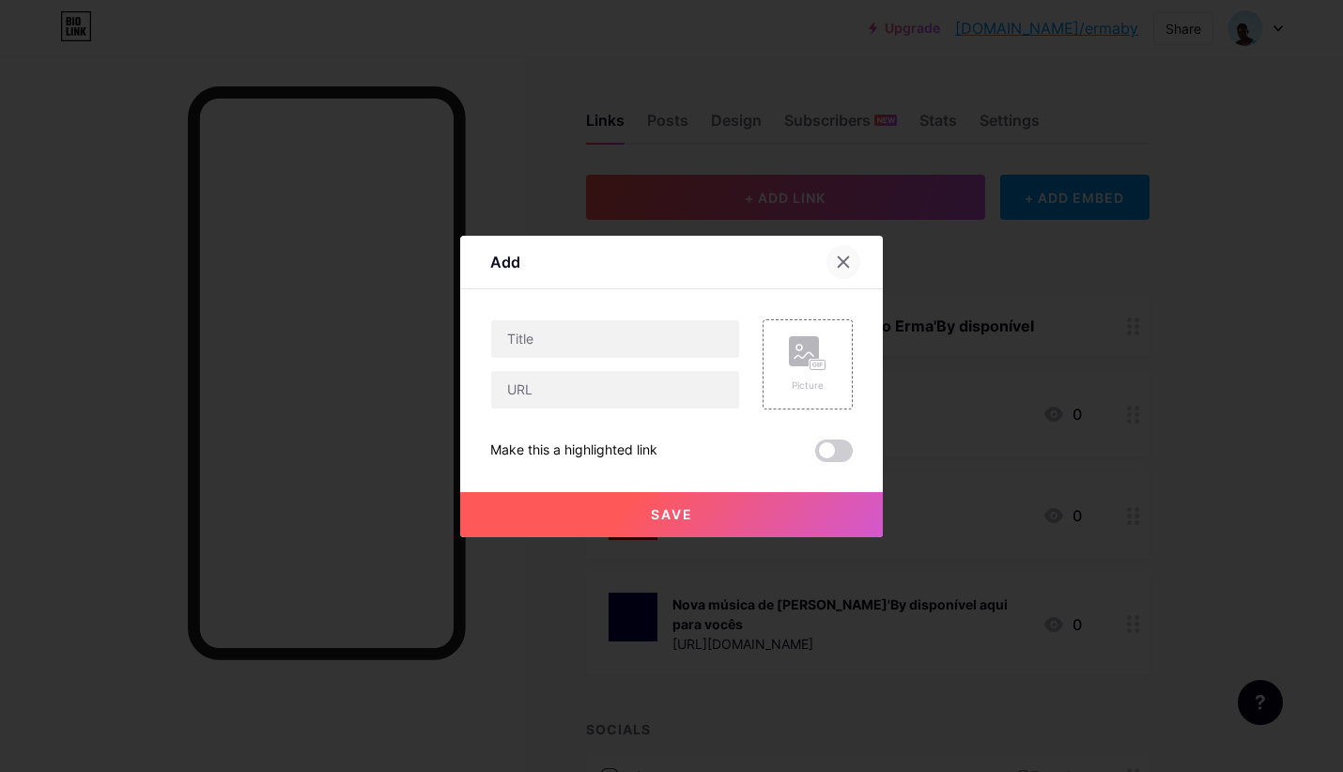
click at [838, 253] on div at bounding box center [843, 262] width 34 height 34
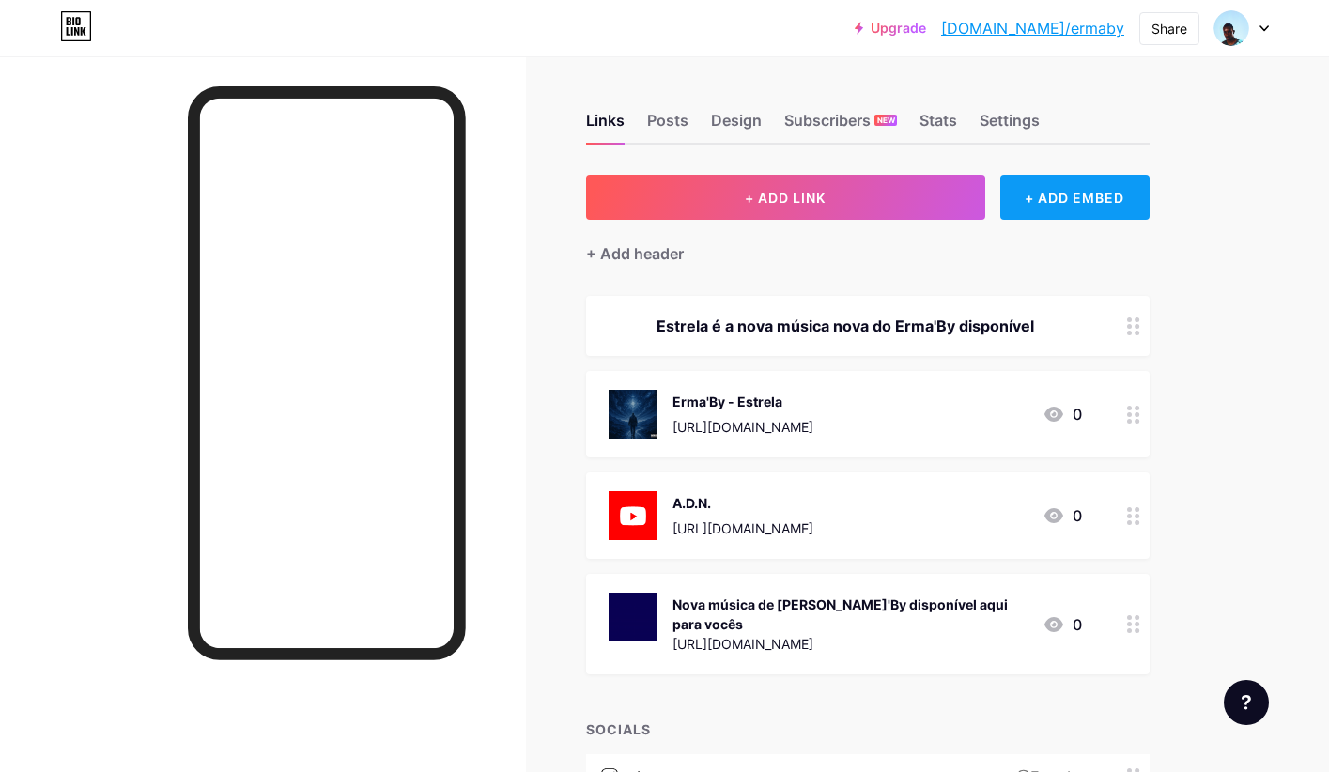
click at [1055, 185] on div "+ ADD EMBED" at bounding box center [1074, 197] width 149 height 45
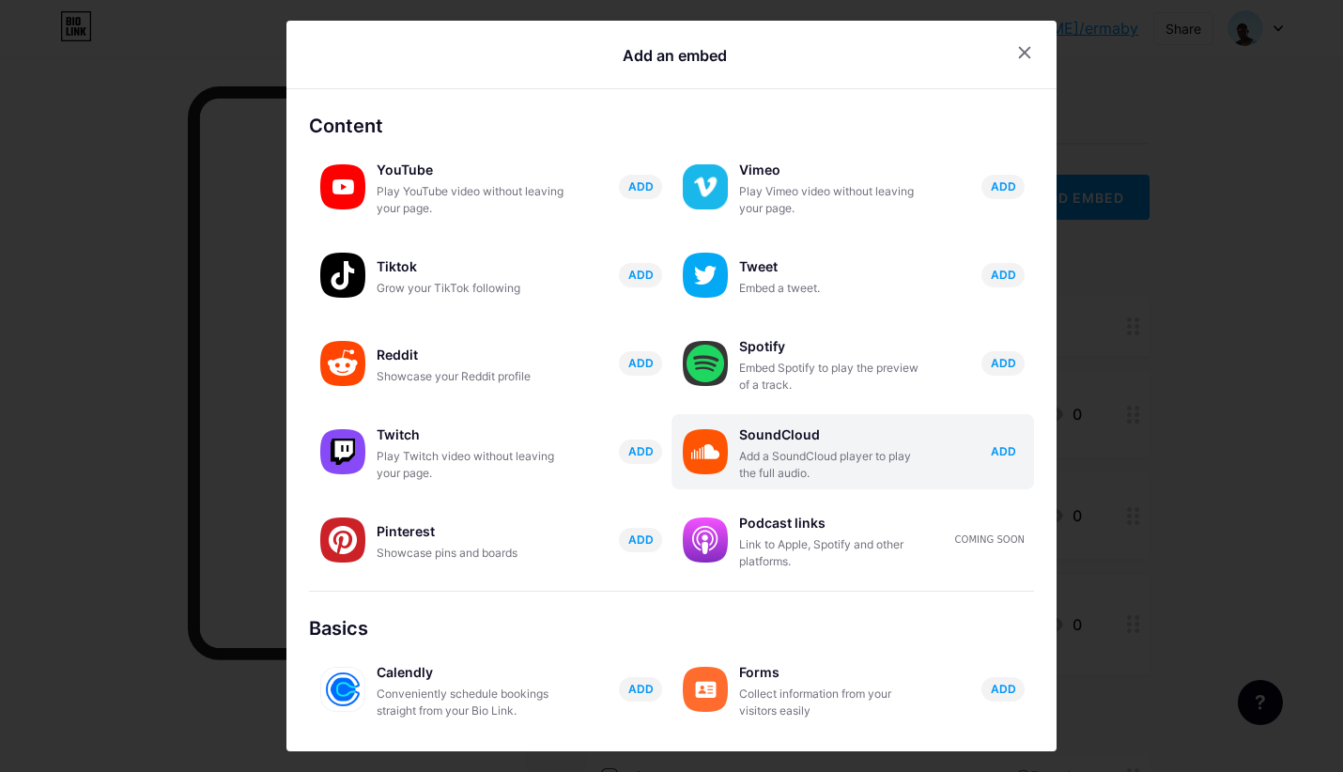
click at [991, 455] on span "ADD" at bounding box center [1003, 451] width 25 height 16
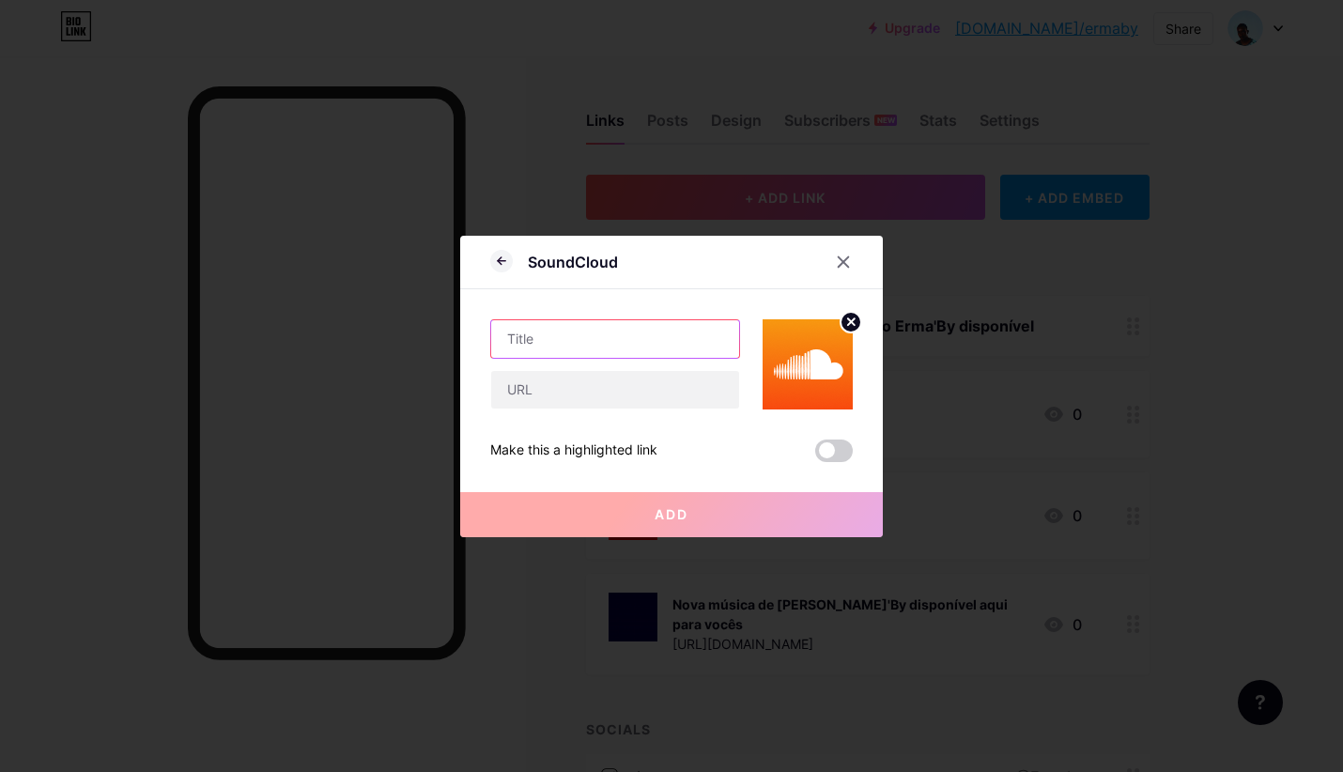
click at [568, 353] on input "text" at bounding box center [615, 339] width 248 height 38
type input "e"
type input "Estrela"
click at [520, 392] on input "text" at bounding box center [615, 390] width 248 height 38
paste input "[URL][DOMAIN_NAME]"
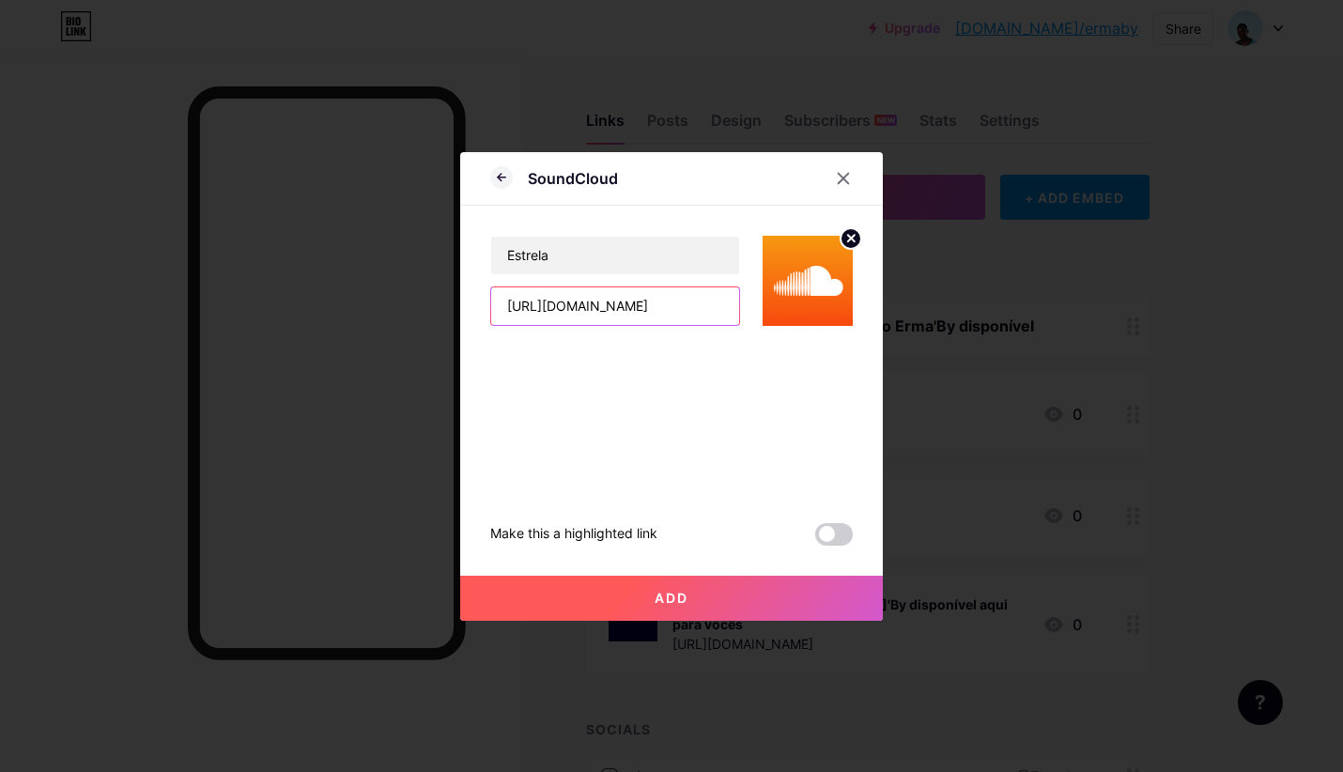
scroll to position [0, 87]
type input "[URL][DOMAIN_NAME]"
click at [704, 598] on button "Add" at bounding box center [671, 598] width 423 height 45
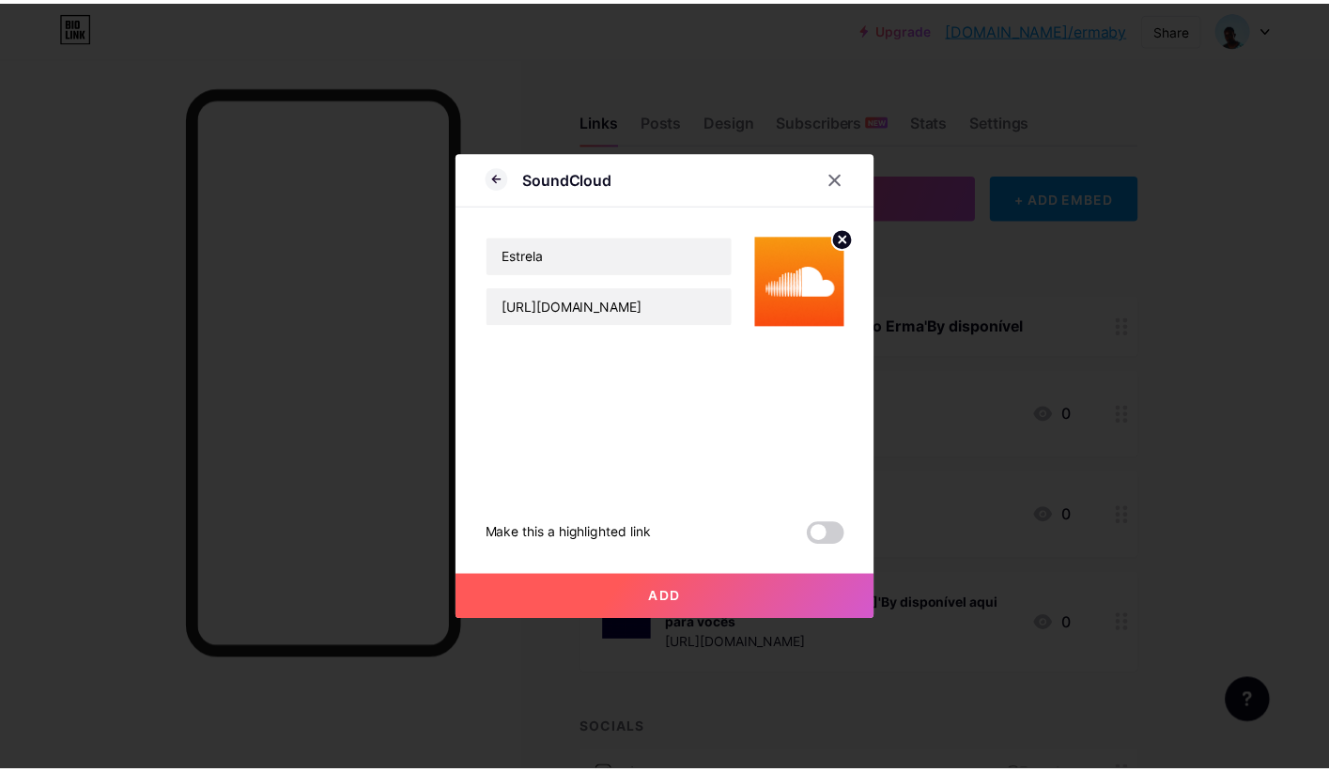
scroll to position [0, 0]
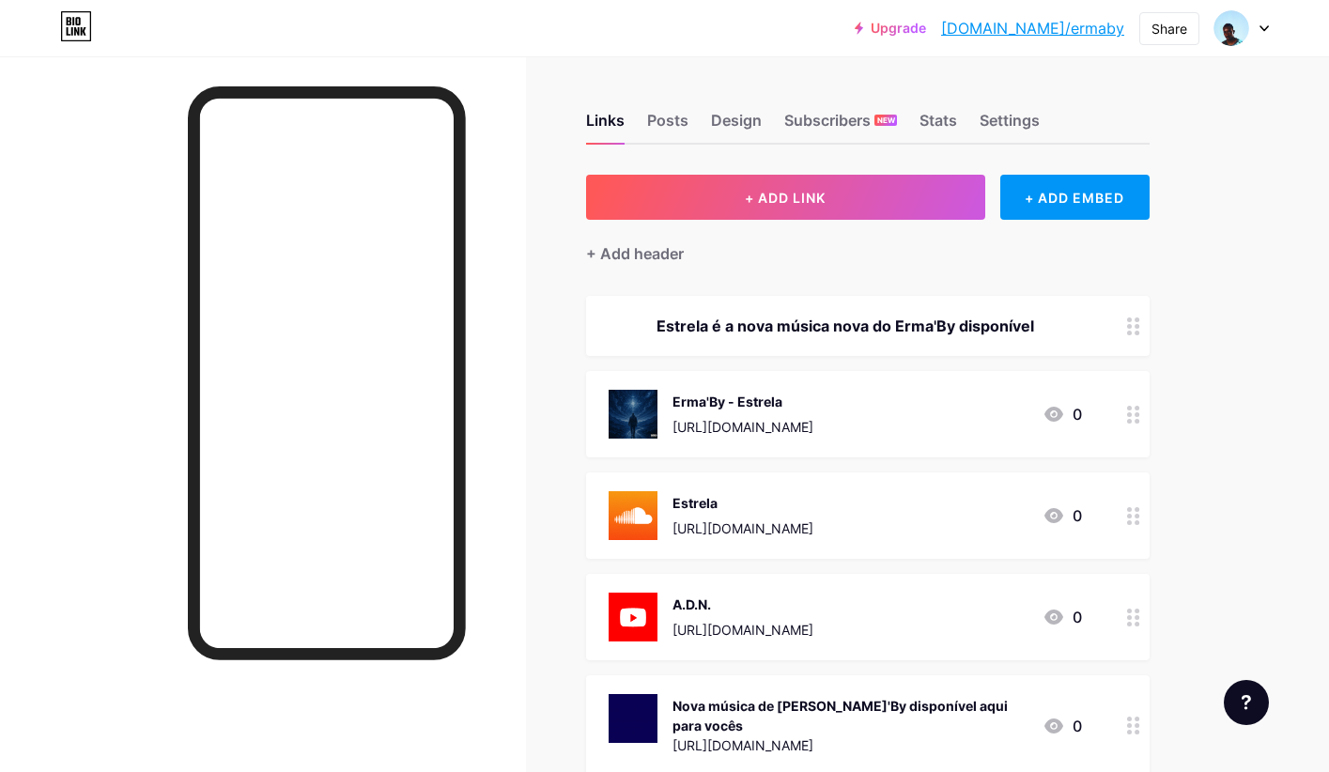
click at [1142, 399] on div at bounding box center [1134, 414] width 32 height 86
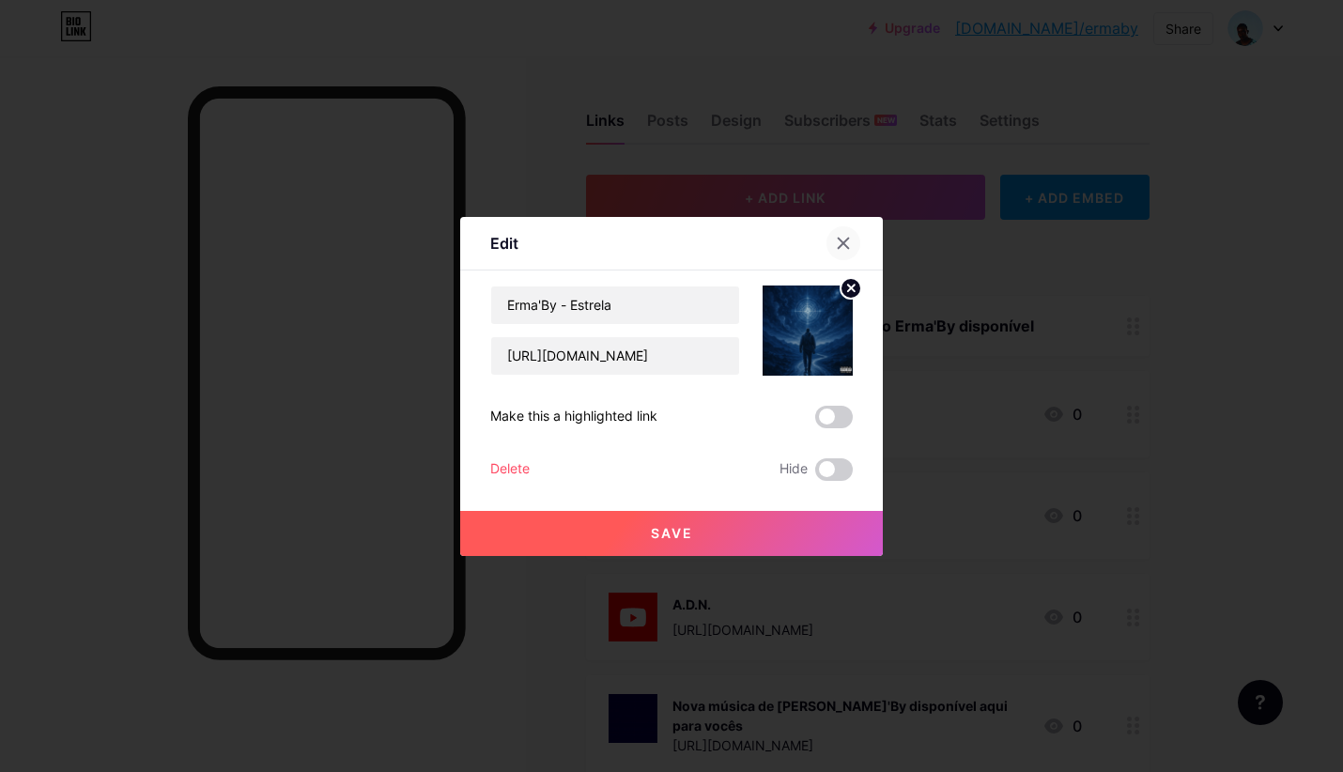
click at [836, 242] on icon at bounding box center [843, 243] width 15 height 15
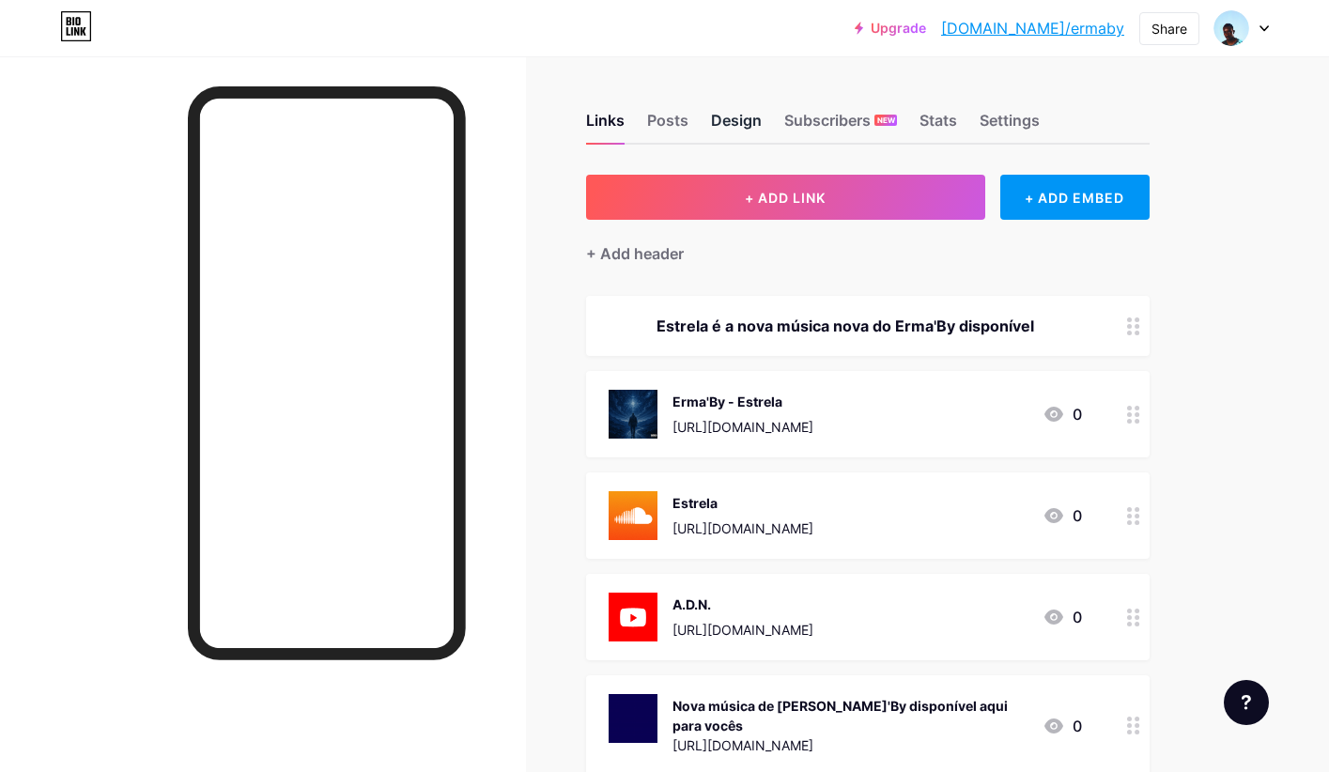
click at [724, 126] on div "Design" at bounding box center [736, 126] width 51 height 34
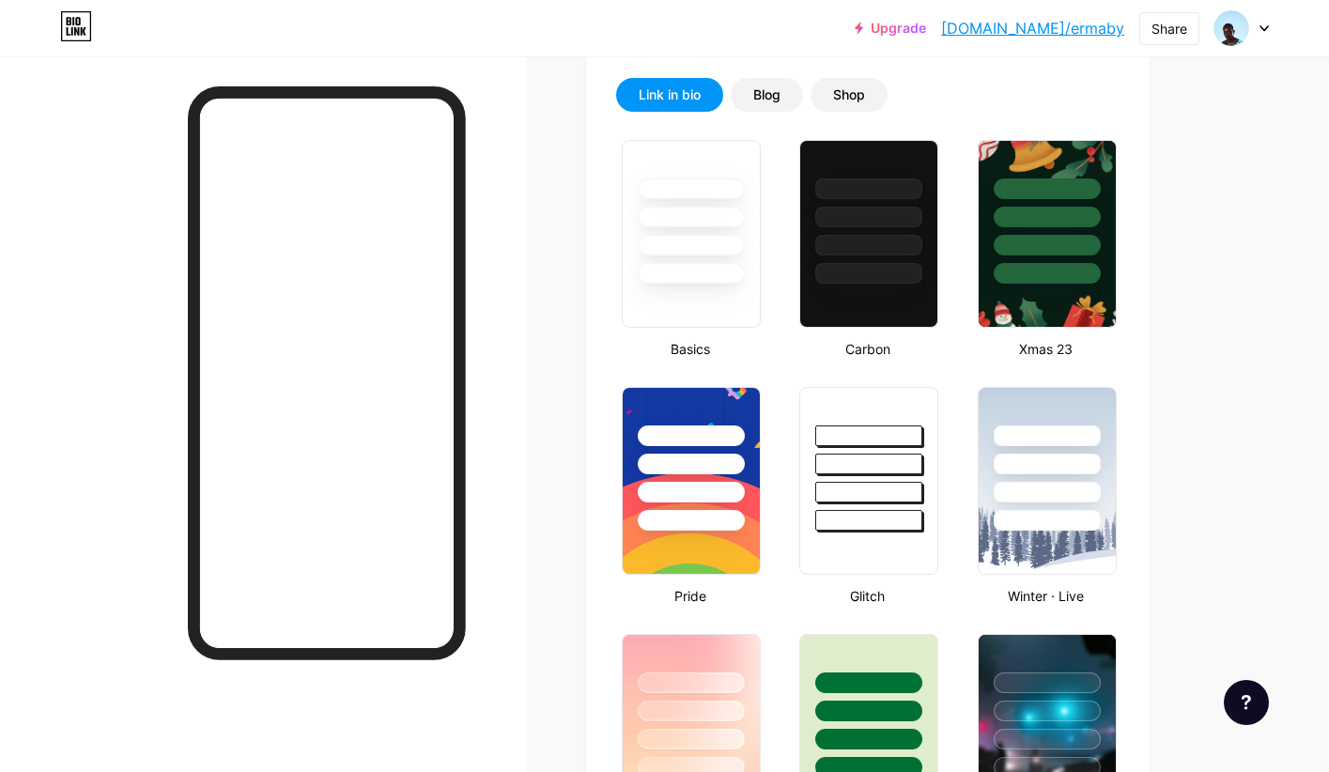
scroll to position [404, 0]
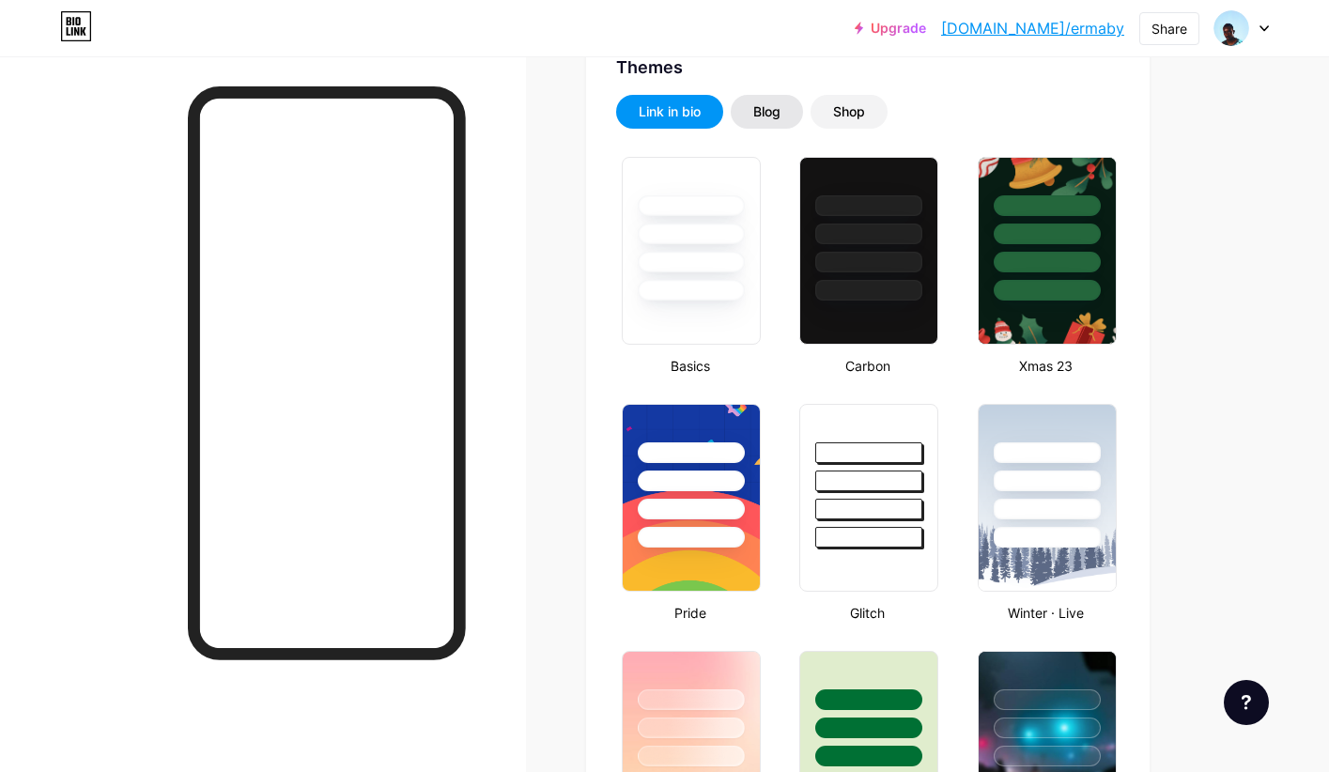
click at [762, 118] on div "Blog" at bounding box center [766, 111] width 27 height 19
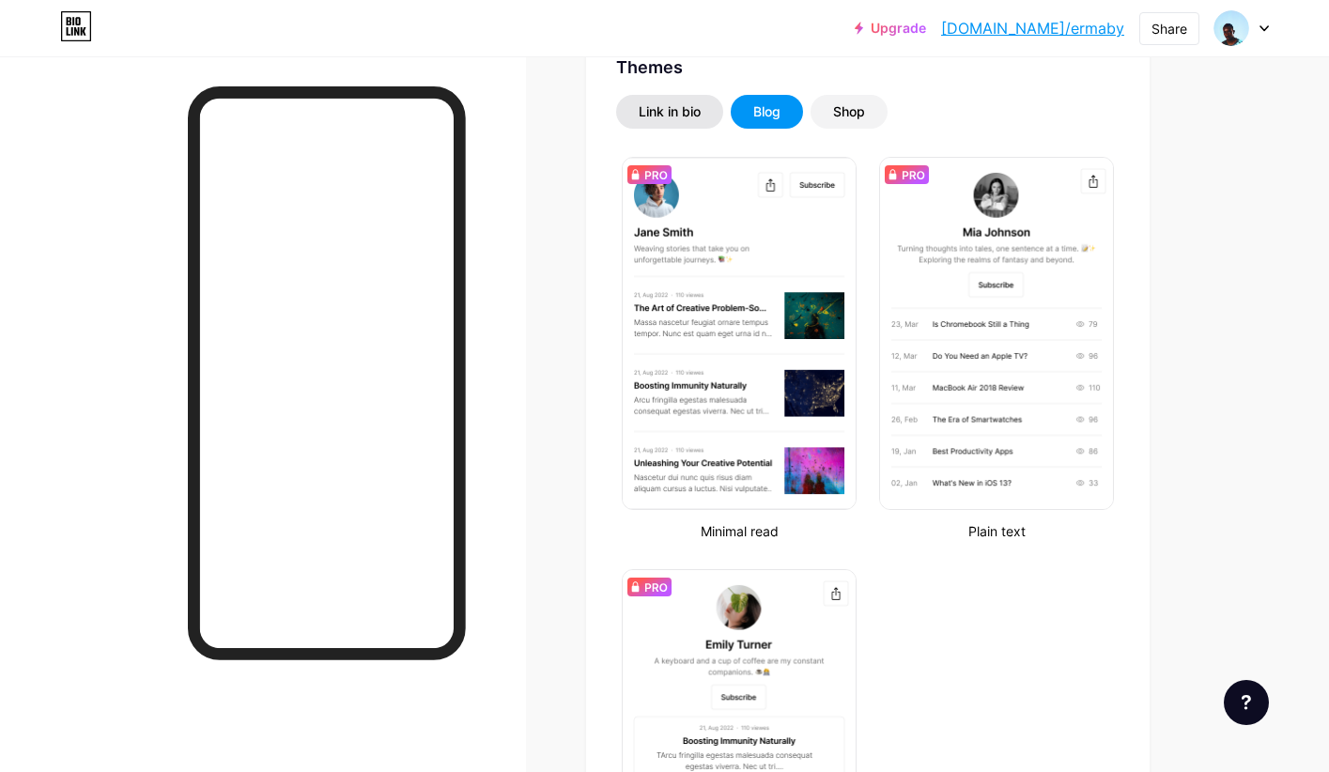
click at [645, 99] on div "Link in bio" at bounding box center [669, 112] width 107 height 34
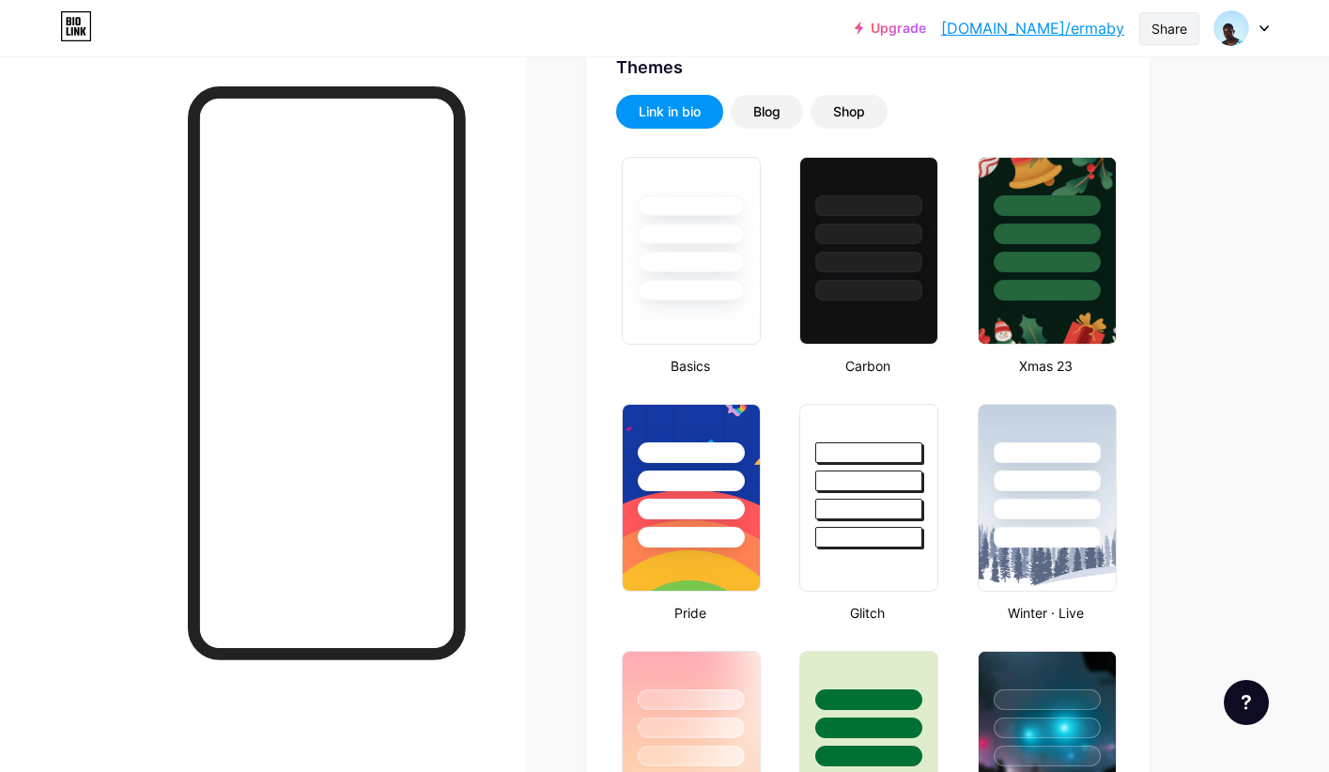
click at [1171, 38] on div "Share" at bounding box center [1169, 29] width 36 height 20
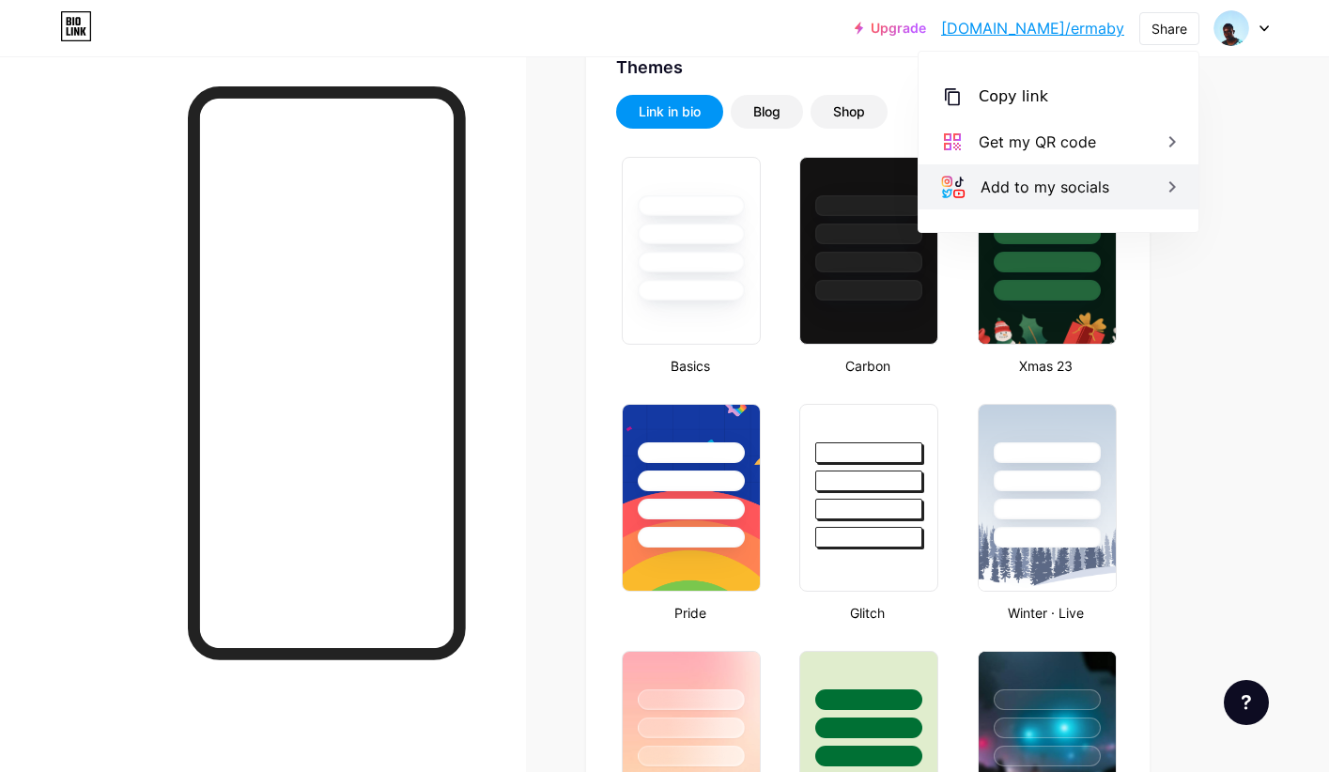
click at [1061, 182] on div "Add to my socials" at bounding box center [1044, 187] width 129 height 23
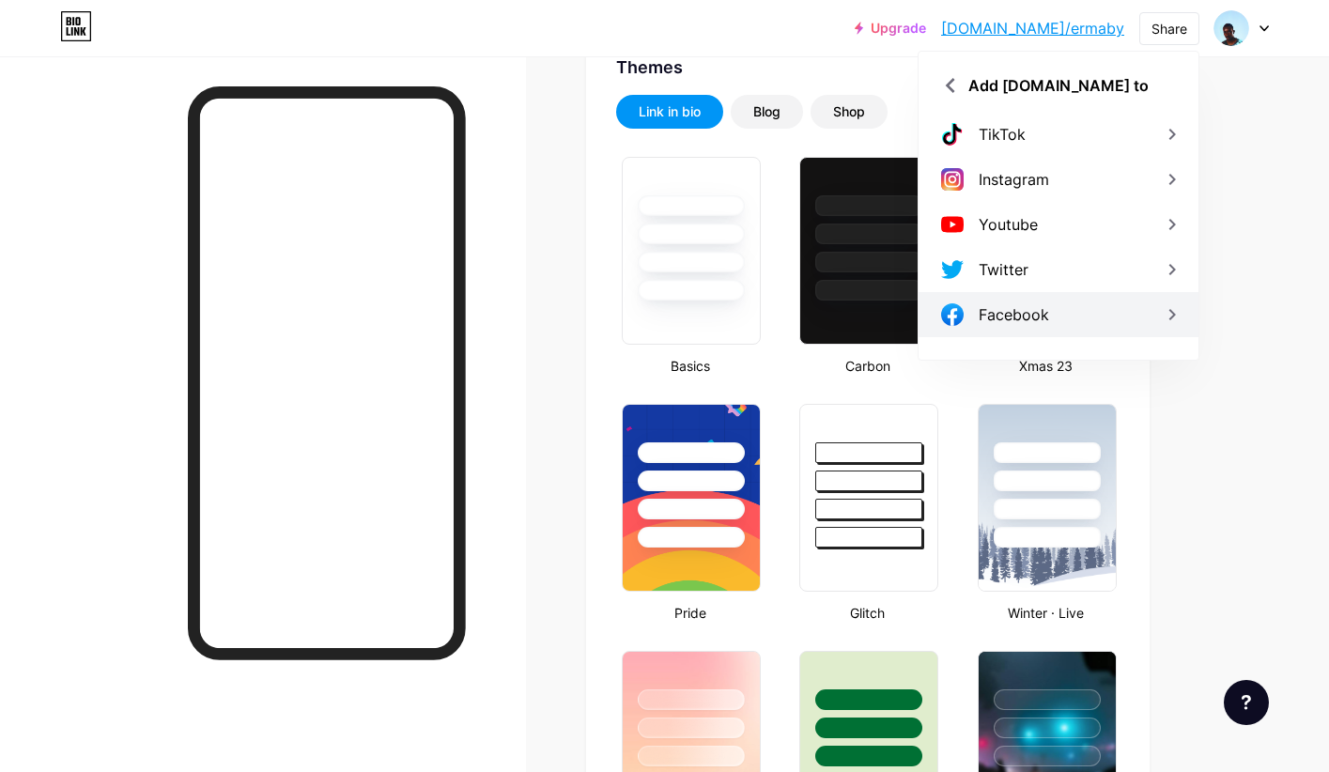
click at [1022, 311] on div "Facebook" at bounding box center [1014, 314] width 70 height 23
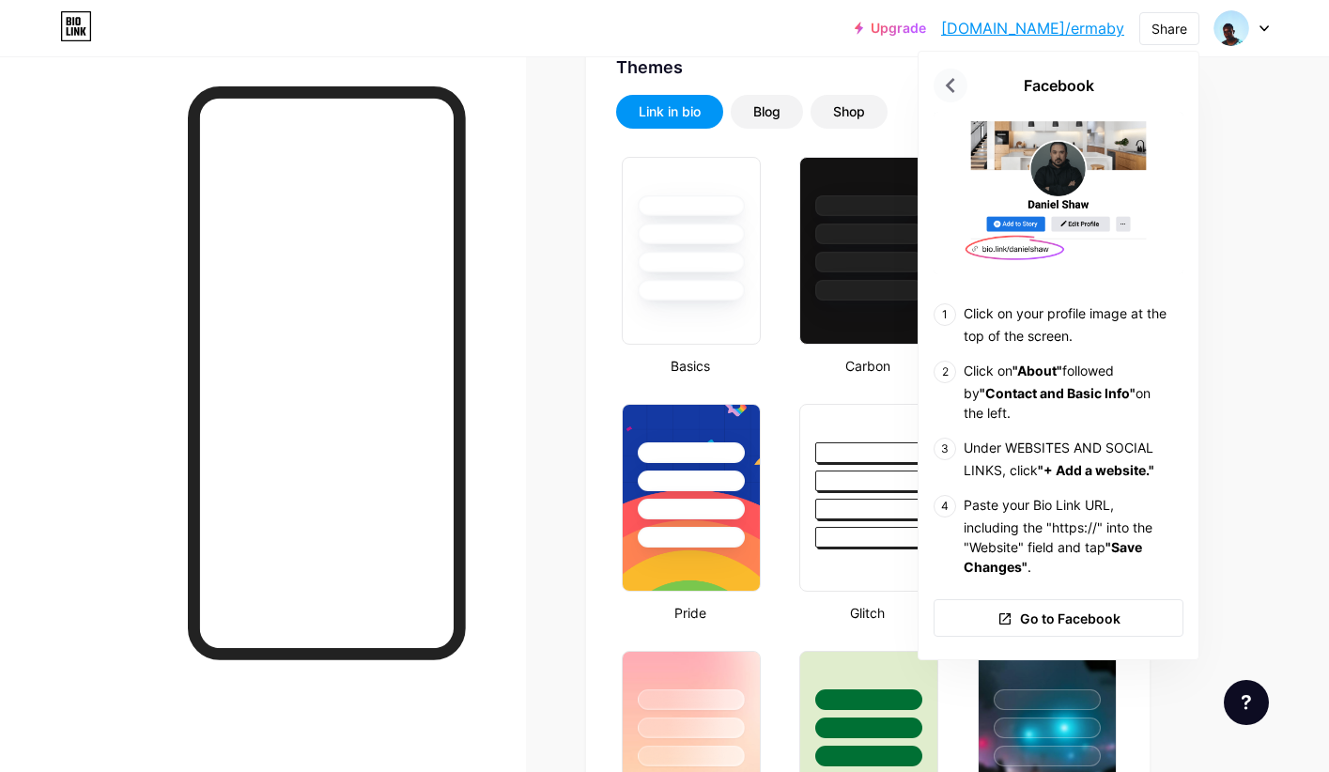
click at [959, 90] on icon at bounding box center [950, 85] width 30 height 30
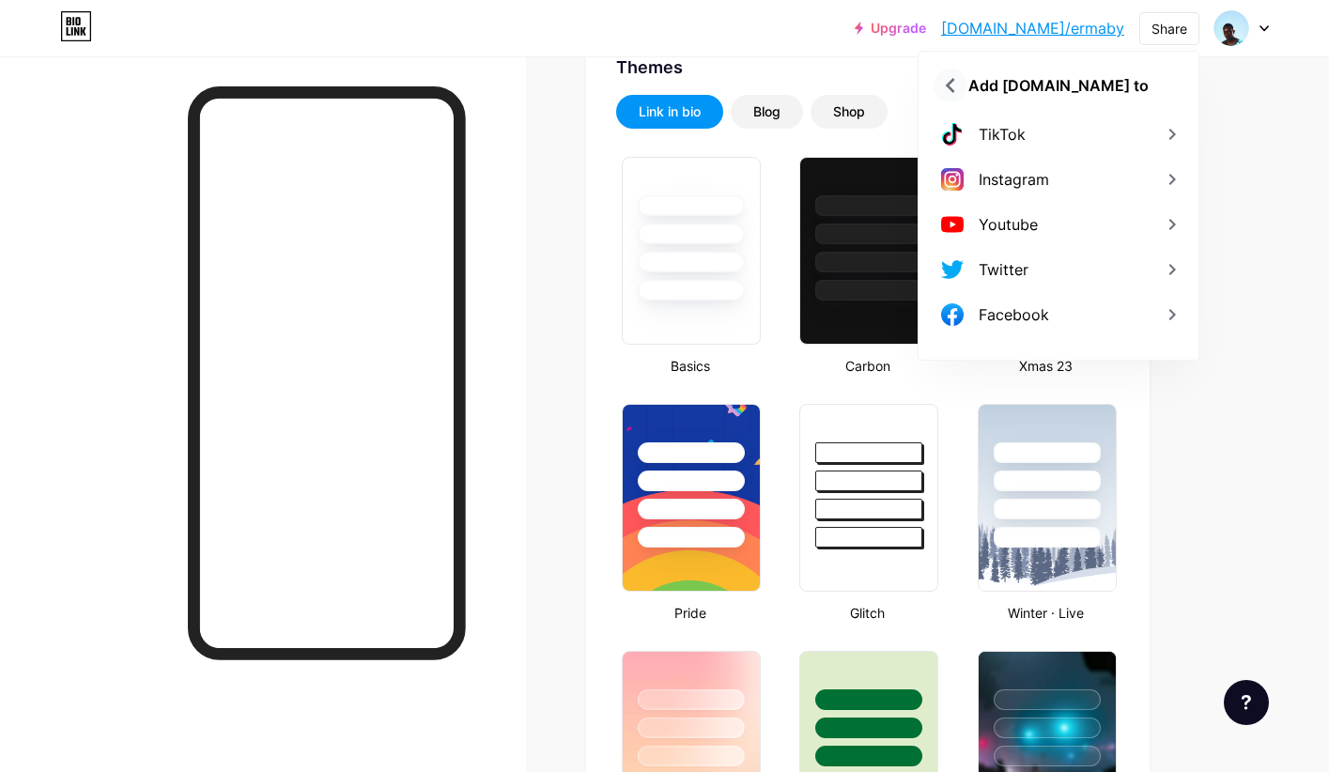
click at [958, 90] on icon at bounding box center [950, 85] width 30 height 30
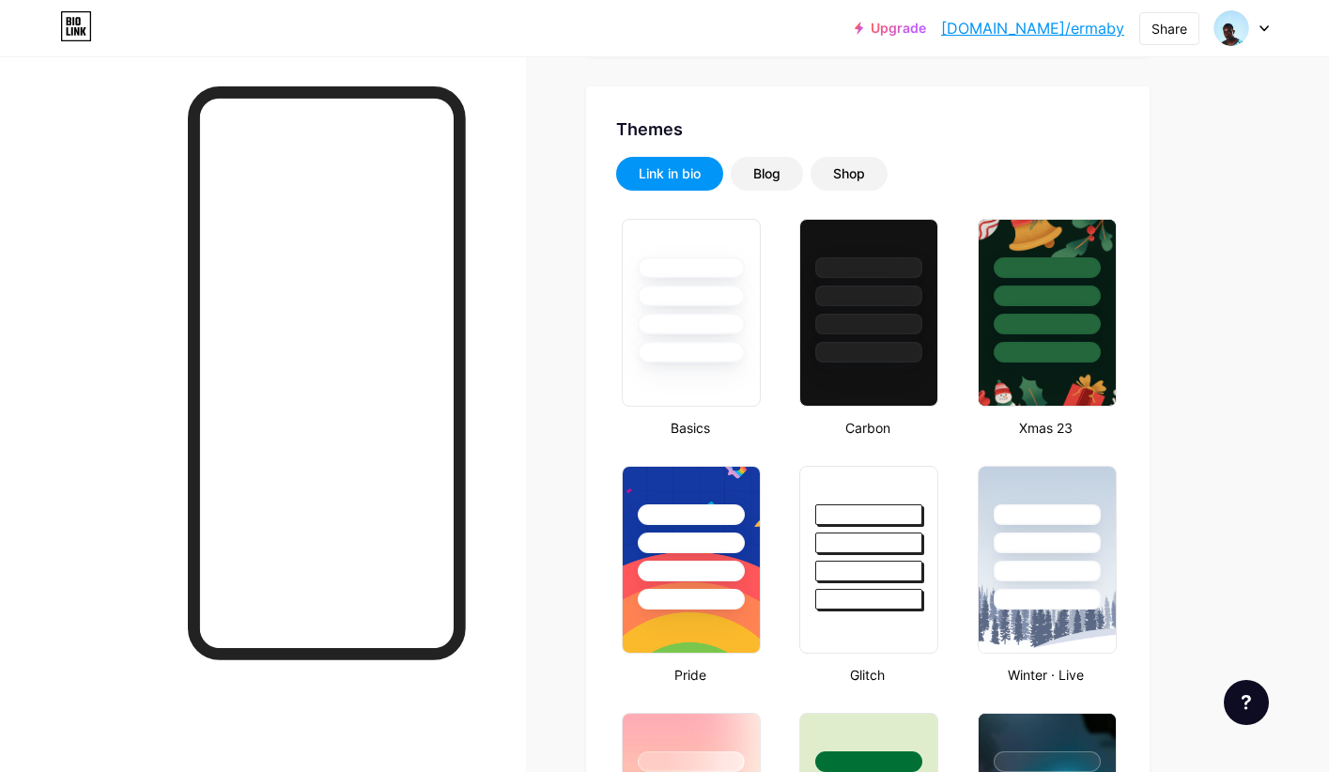
scroll to position [0, 0]
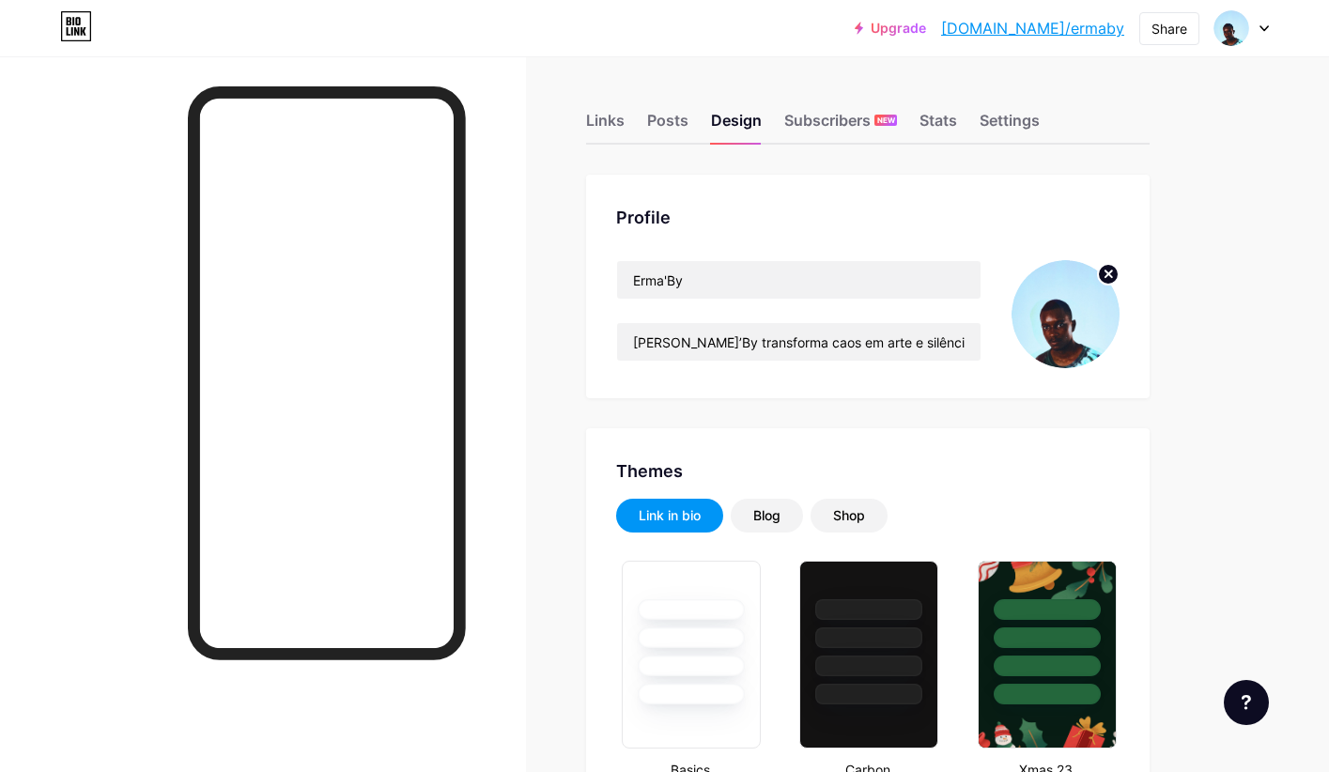
click at [617, 114] on div "Links" at bounding box center [605, 126] width 39 height 34
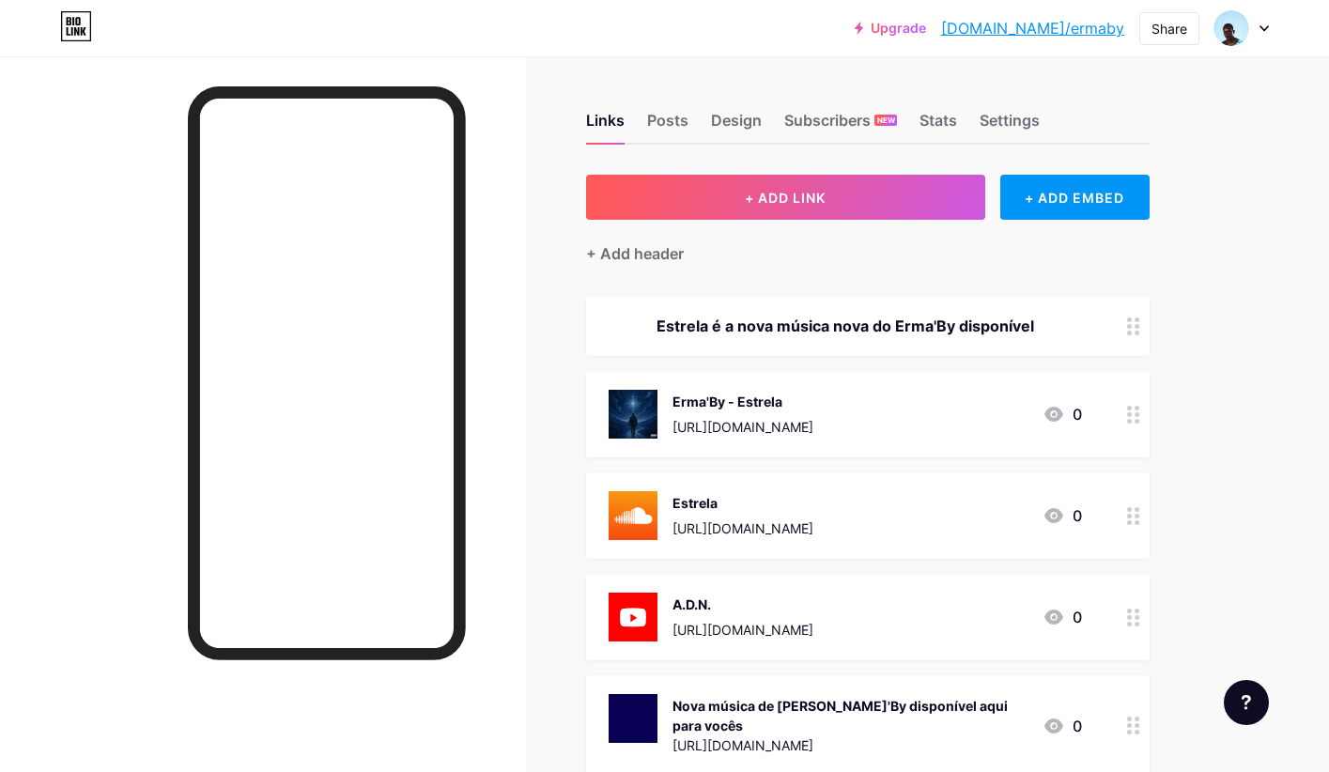
click at [743, 406] on div "Erma'By - Estrela" at bounding box center [742, 402] width 141 height 20
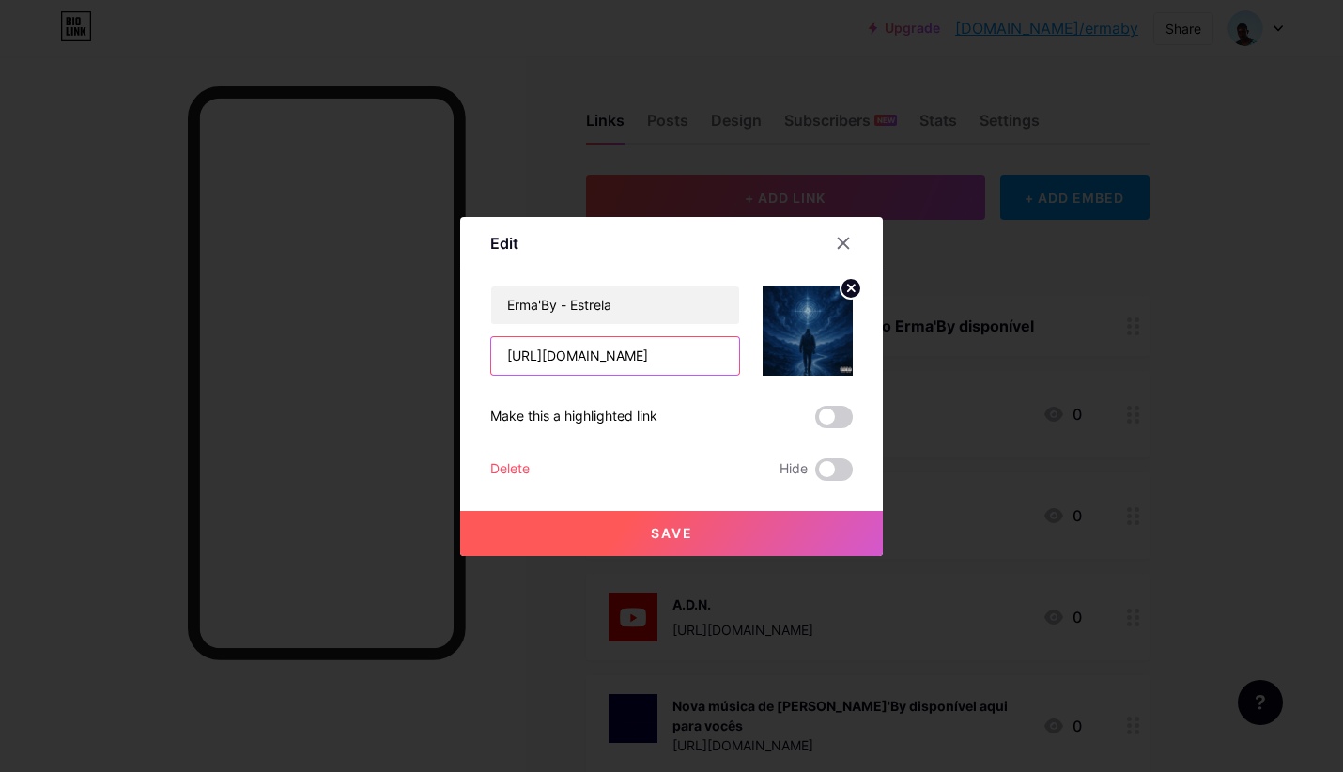
click at [548, 342] on input "[URL][DOMAIN_NAME]" at bounding box center [615, 356] width 248 height 38
click at [841, 244] on icon at bounding box center [843, 243] width 15 height 15
